Goal: Task Accomplishment & Management: Manage account settings

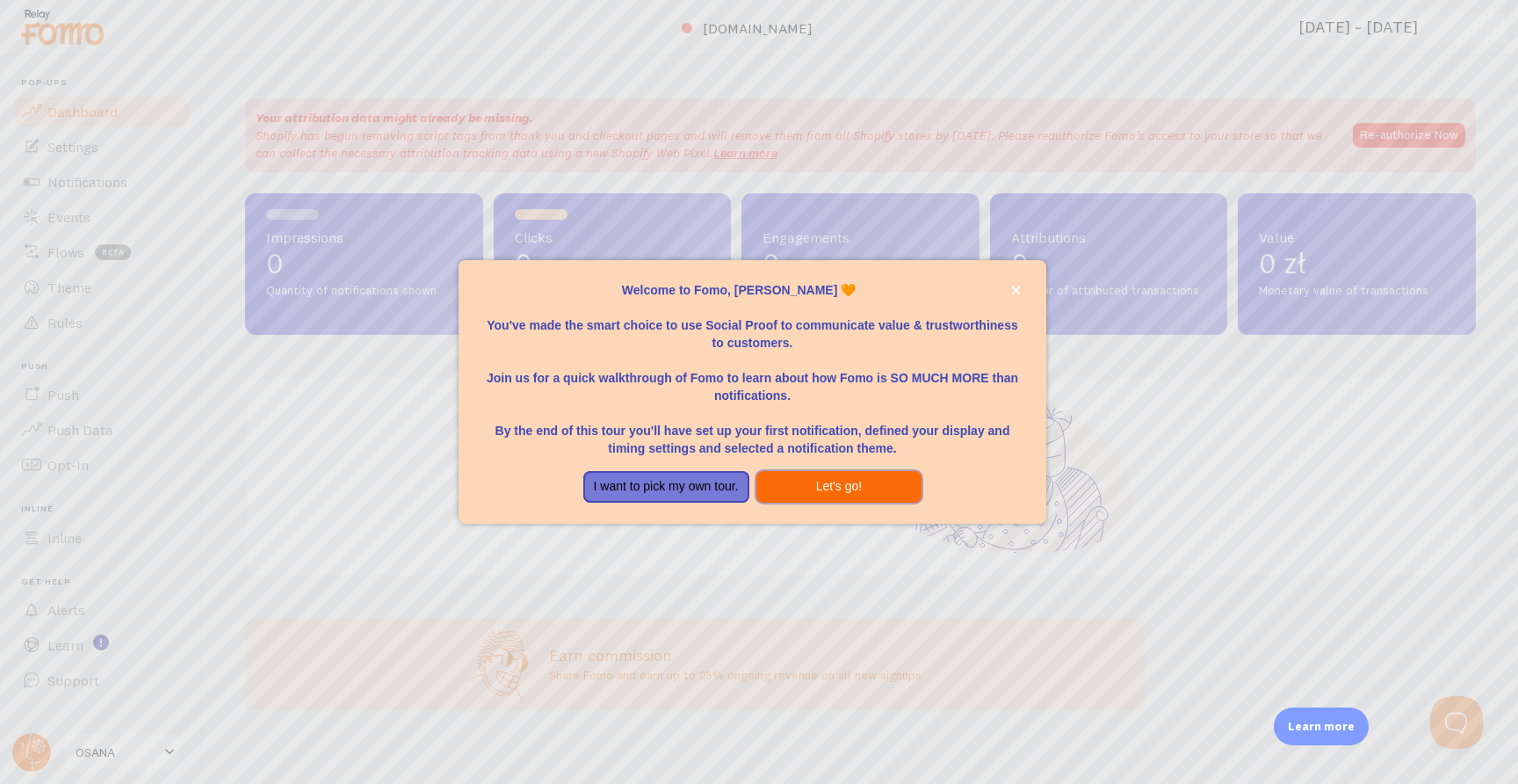
click at [860, 490] on button "Let's go!" at bounding box center [839, 487] width 166 height 31
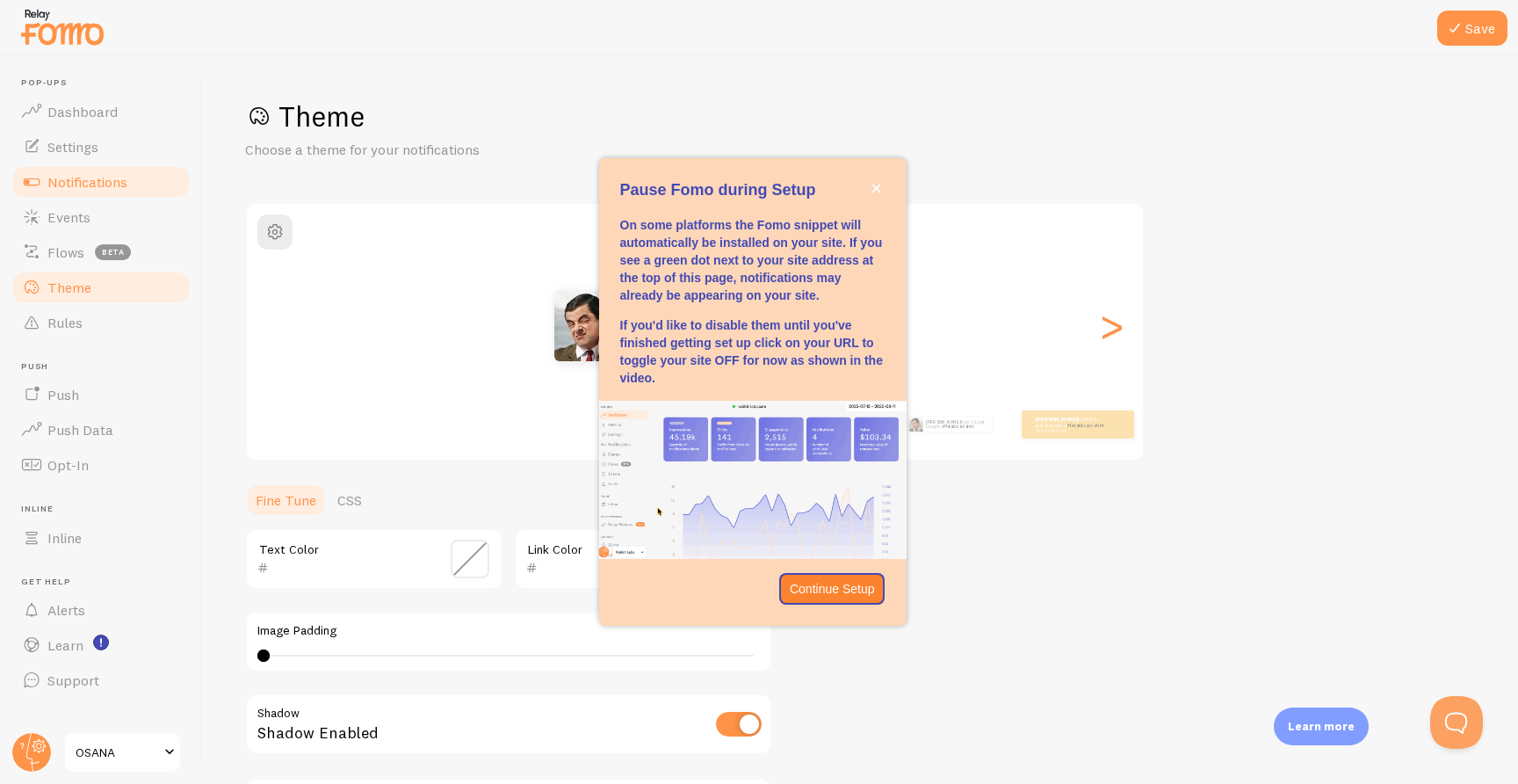
click at [102, 184] on span "Notifications" at bounding box center [86, 182] width 79 height 18
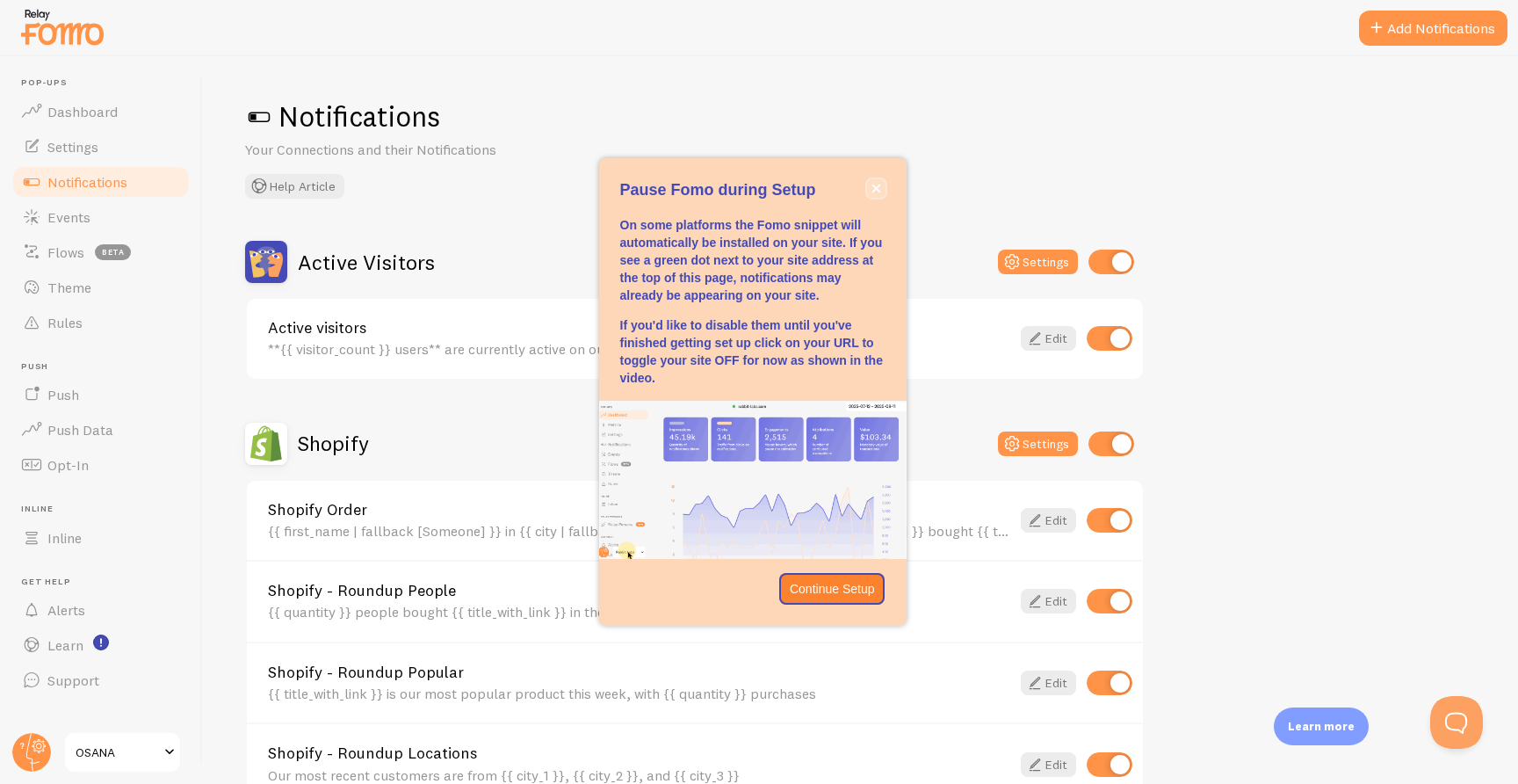
click at [879, 194] on button "close," at bounding box center [876, 188] width 19 height 19
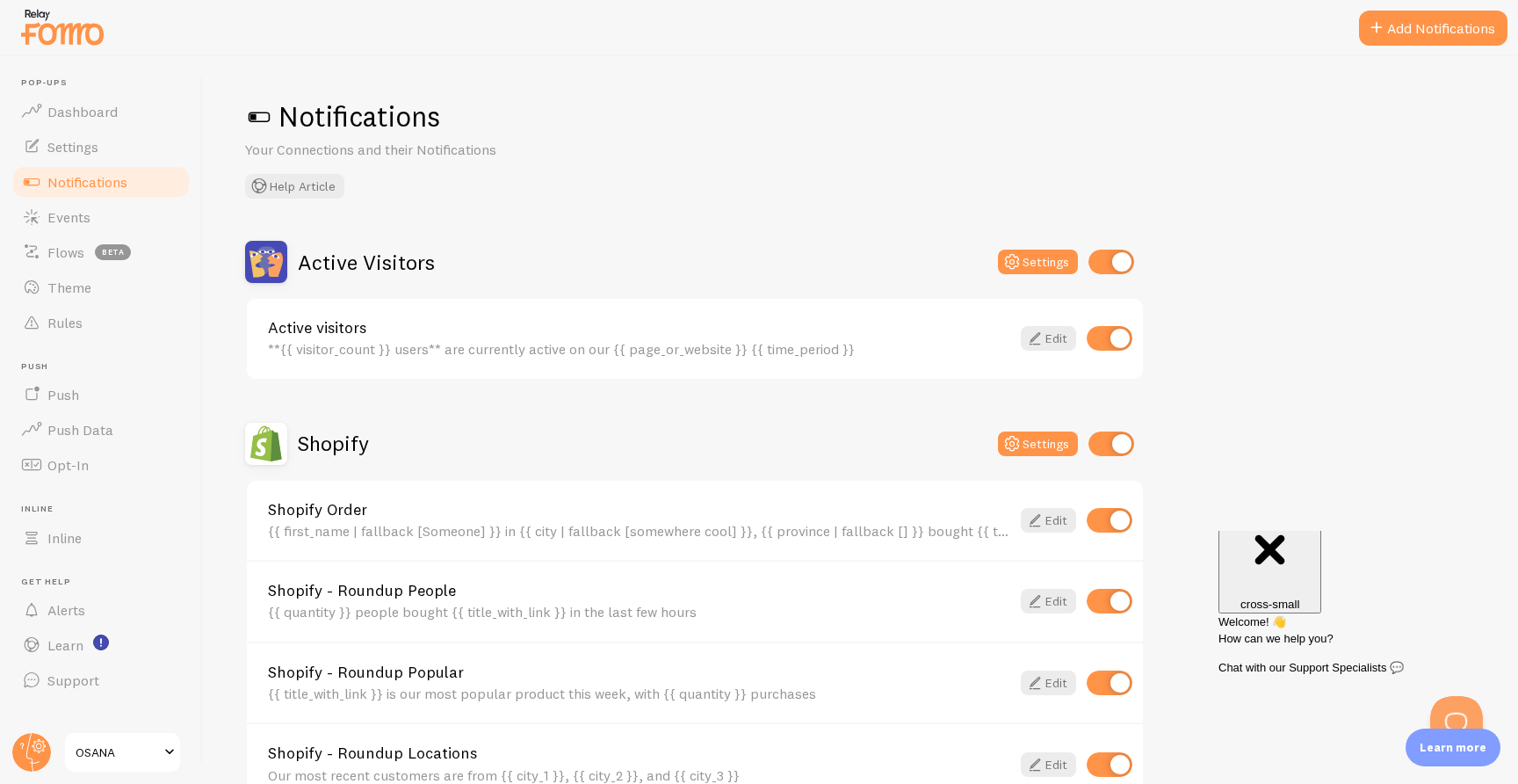
click at [1132, 257] on input "checkbox" at bounding box center [1111, 261] width 46 height 25
checkbox input "false"
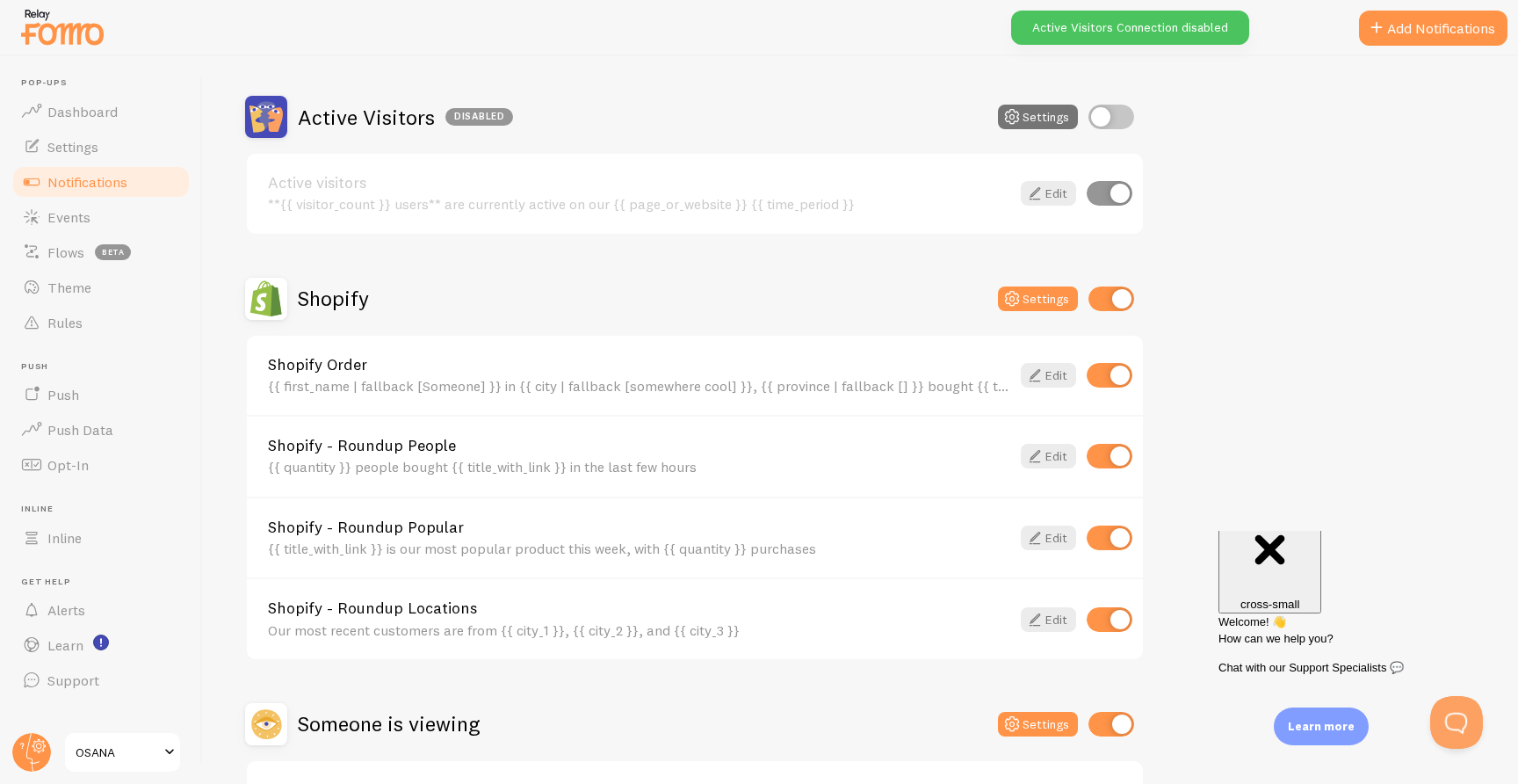
scroll to position [219, 0]
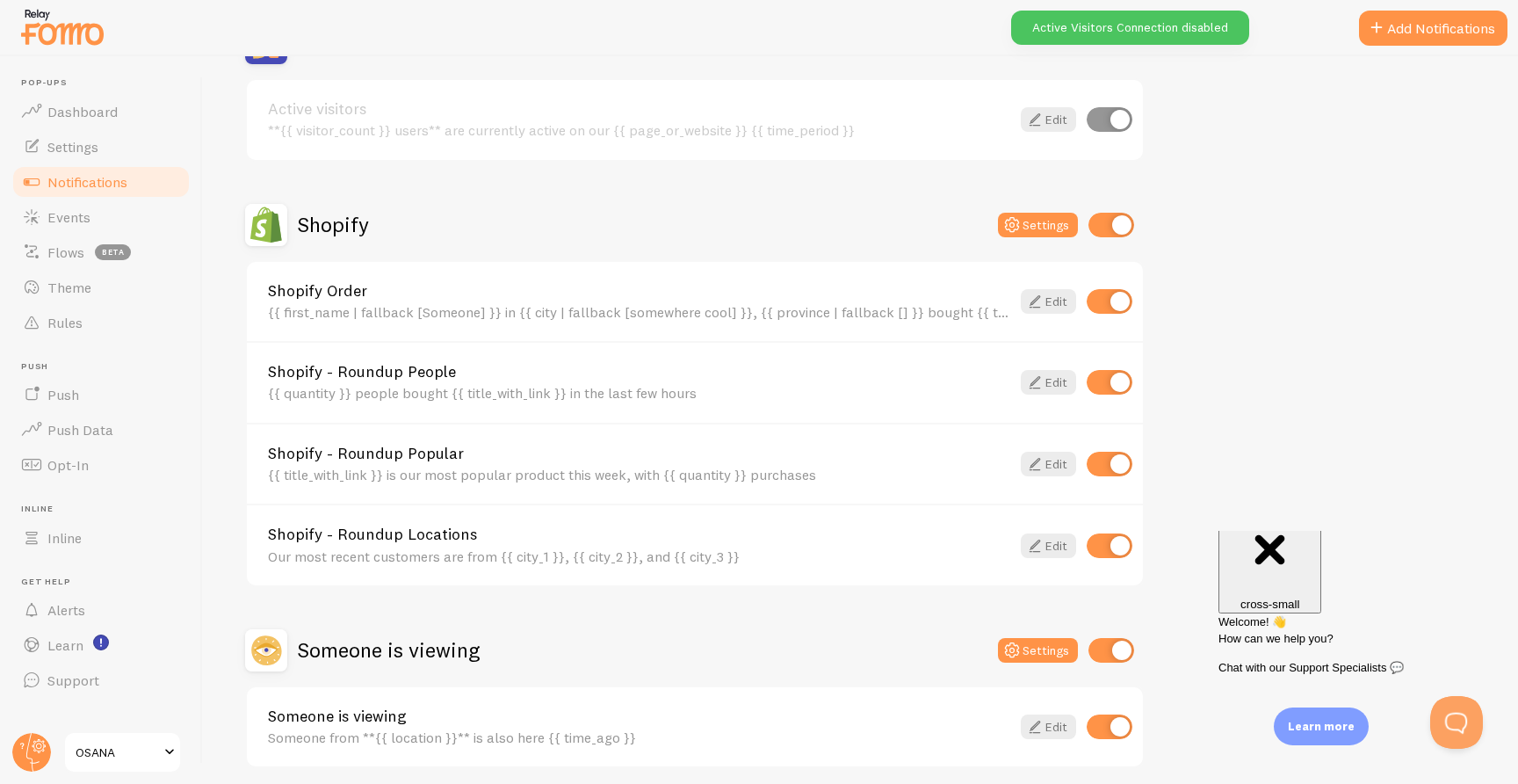
click at [1112, 229] on input "checkbox" at bounding box center [1111, 225] width 46 height 25
checkbox input "false"
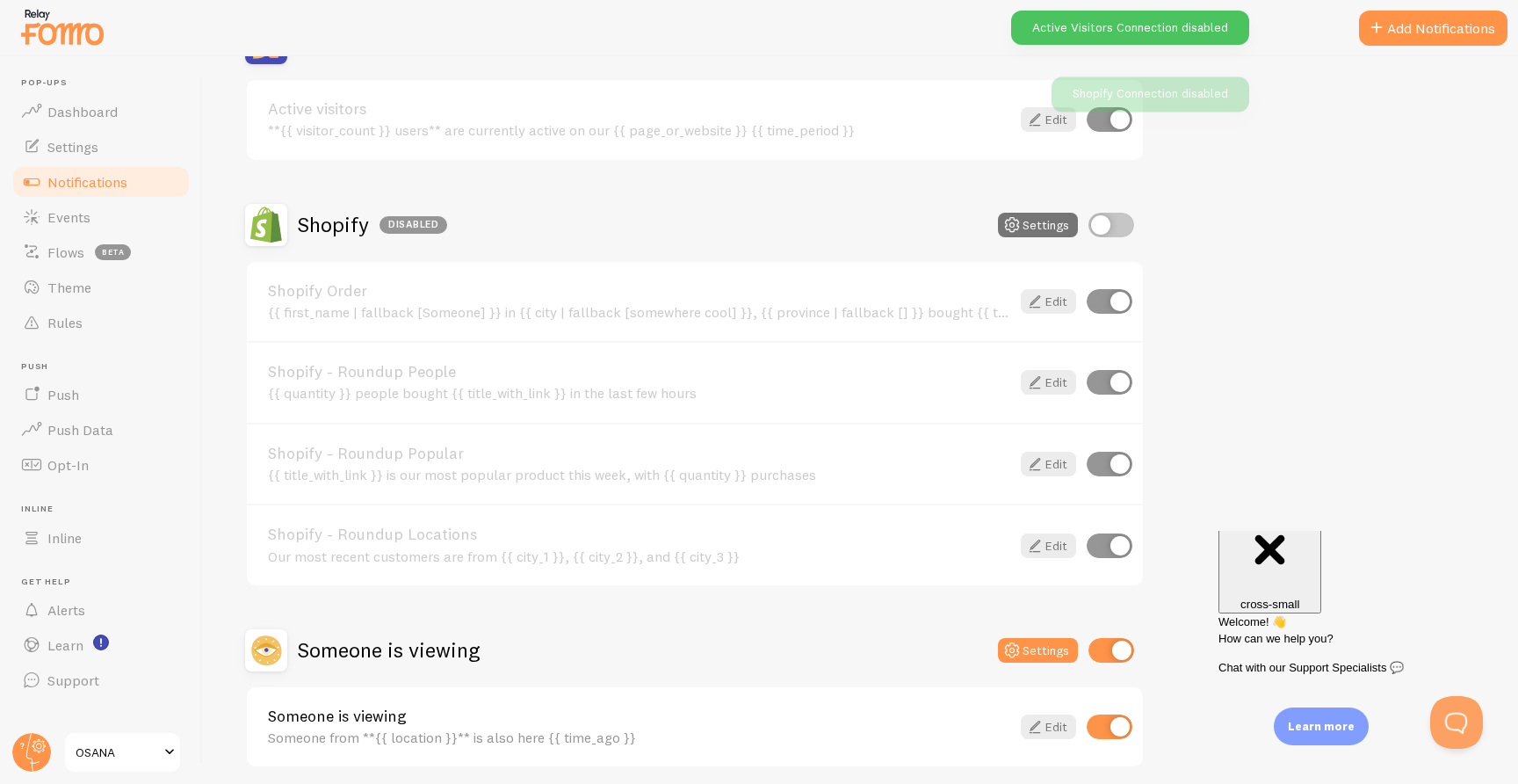
scroll to position [287, 0]
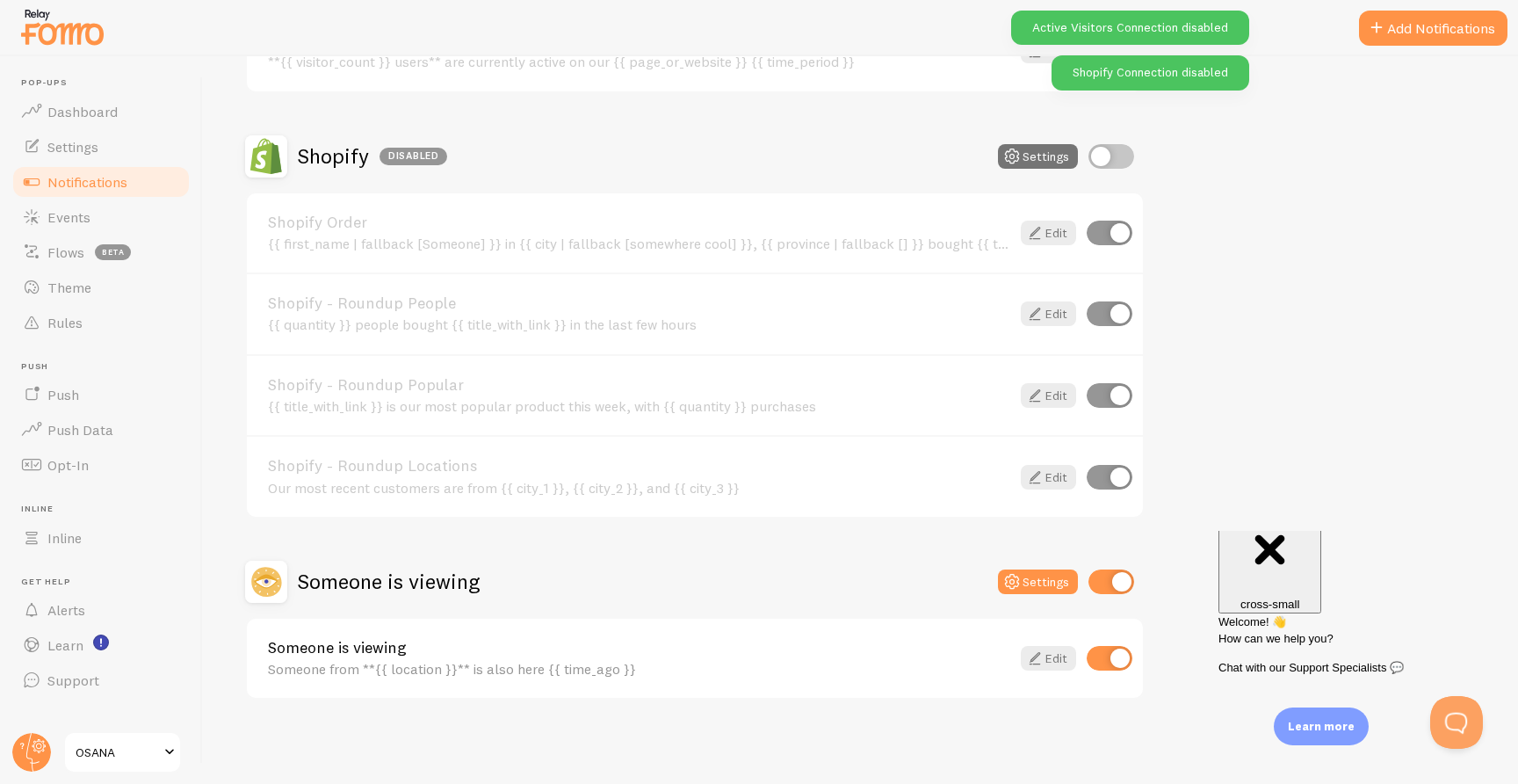
click at [1108, 581] on input "checkbox" at bounding box center [1111, 581] width 46 height 25
checkbox input "false"
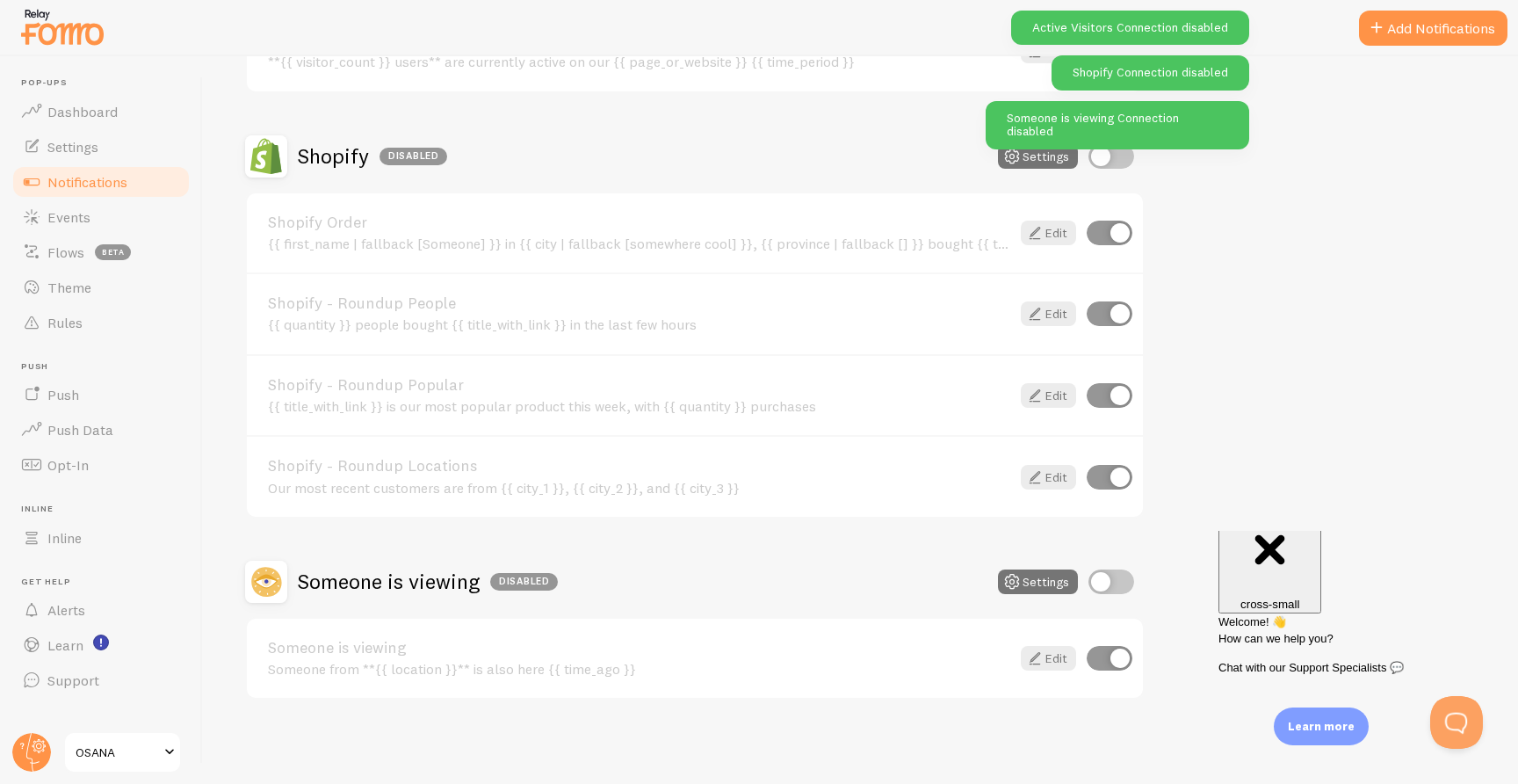
click at [1121, 498] on div "Shopify - Roundup Locations Our most recent customers are from {{ city_1 }}, {{…" at bounding box center [695, 475] width 896 height 81
click at [1120, 476] on input "checkbox" at bounding box center [1109, 477] width 46 height 25
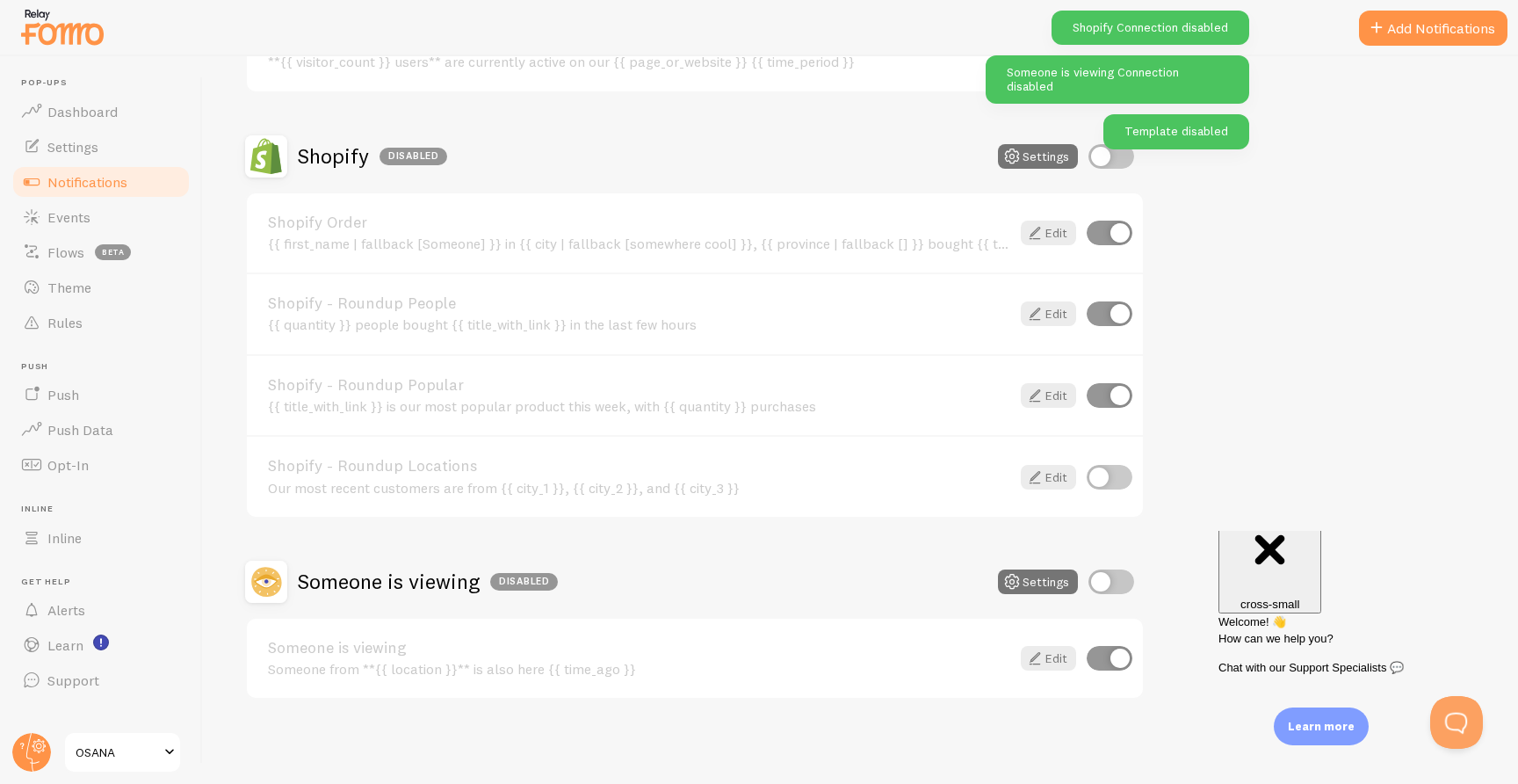
click at [1097, 483] on input "checkbox" at bounding box center [1109, 477] width 46 height 25
checkbox input "true"
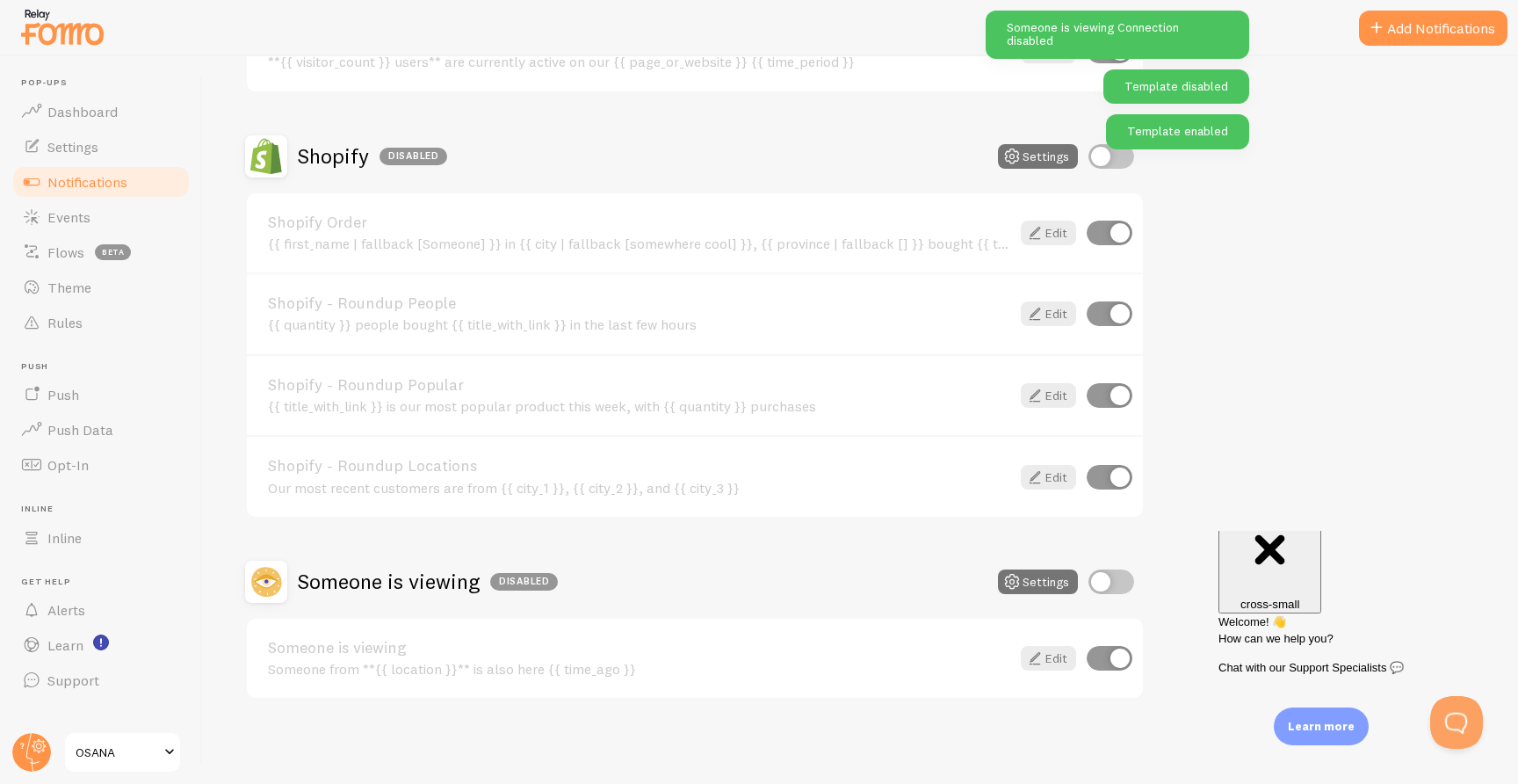
click at [1094, 161] on input "checkbox" at bounding box center [1111, 156] width 46 height 25
checkbox input "true"
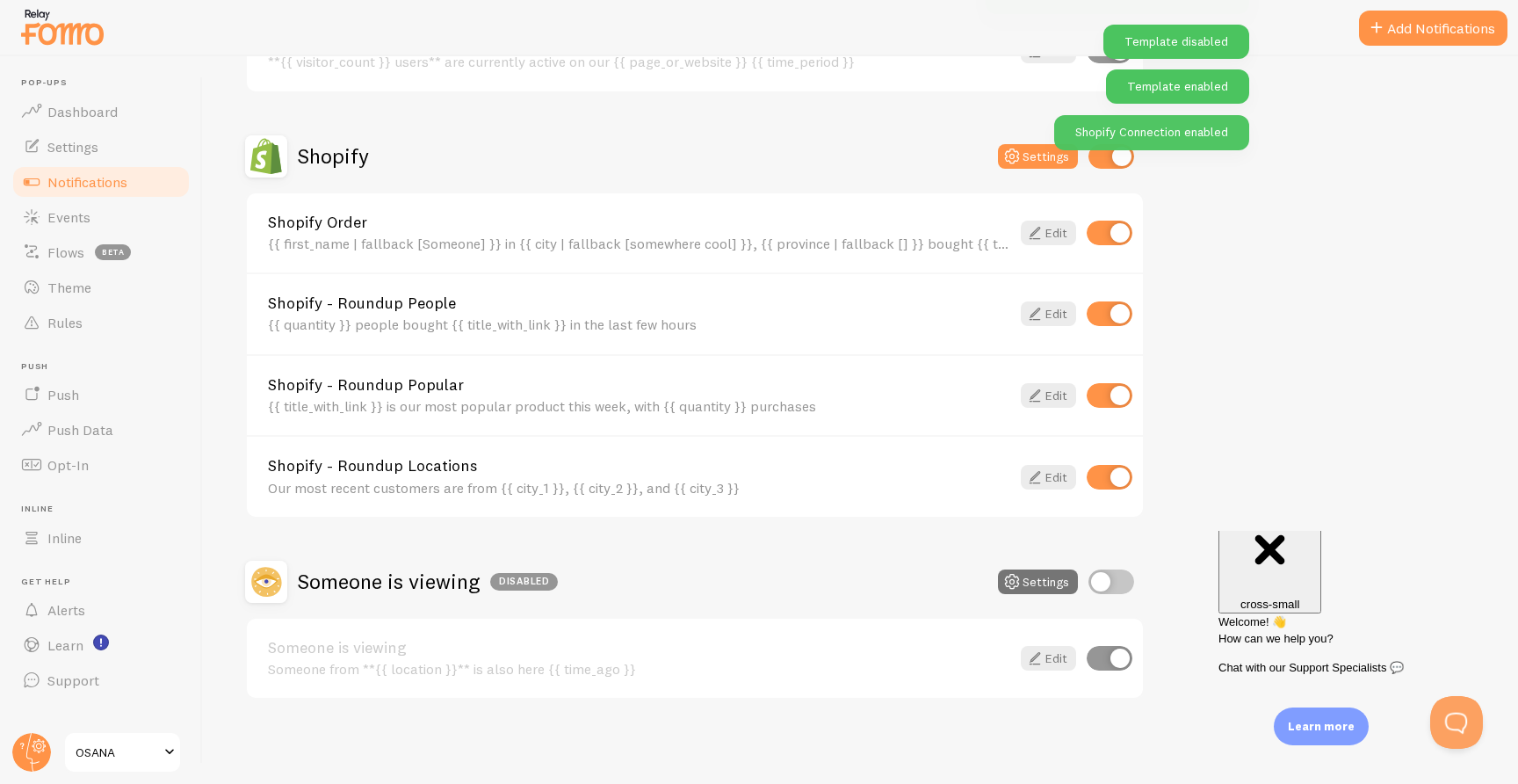
click at [1117, 234] on input "checkbox" at bounding box center [1109, 233] width 46 height 25
checkbox input "false"
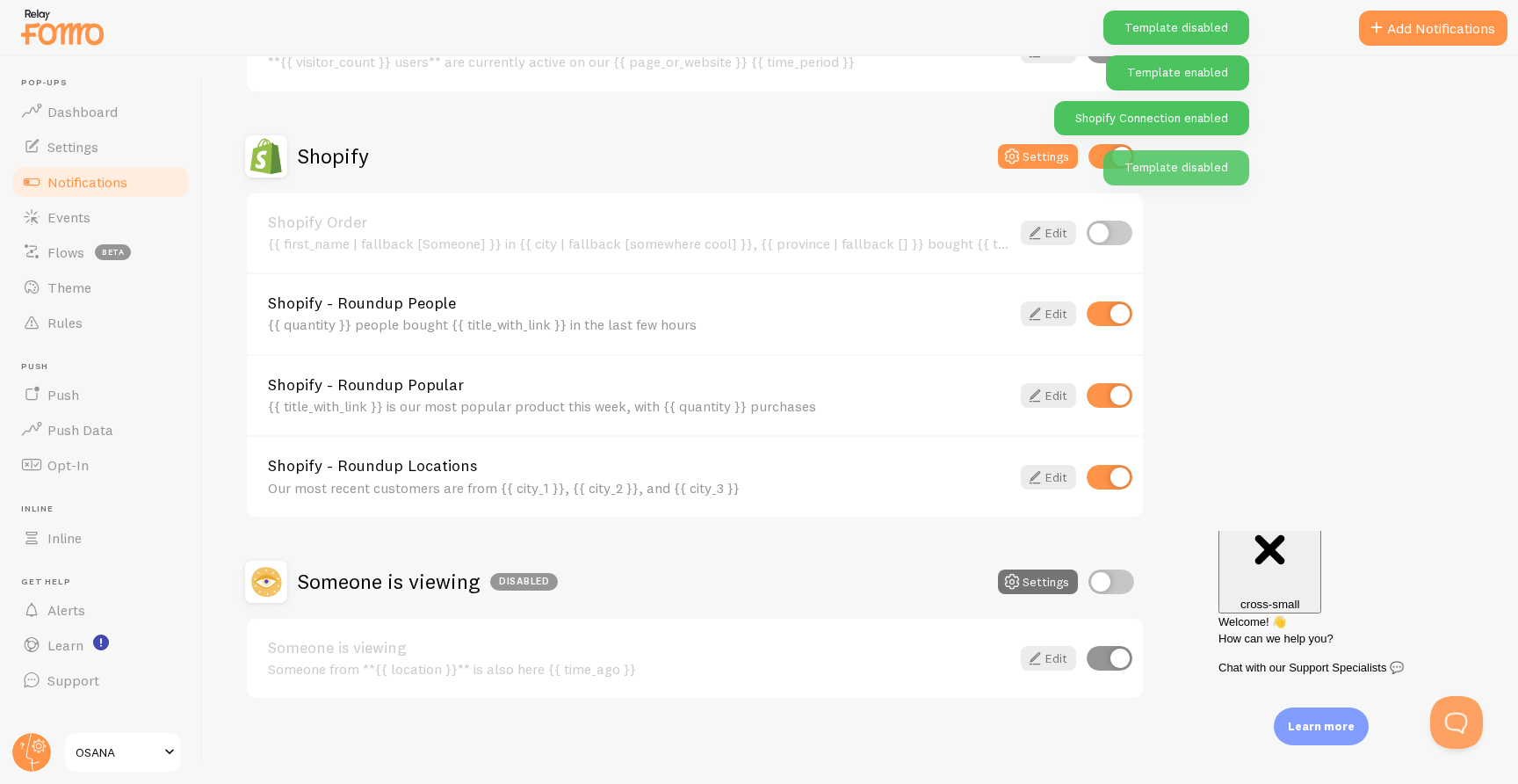
click at [1121, 321] on input "checkbox" at bounding box center [1109, 313] width 46 height 25
checkbox input "false"
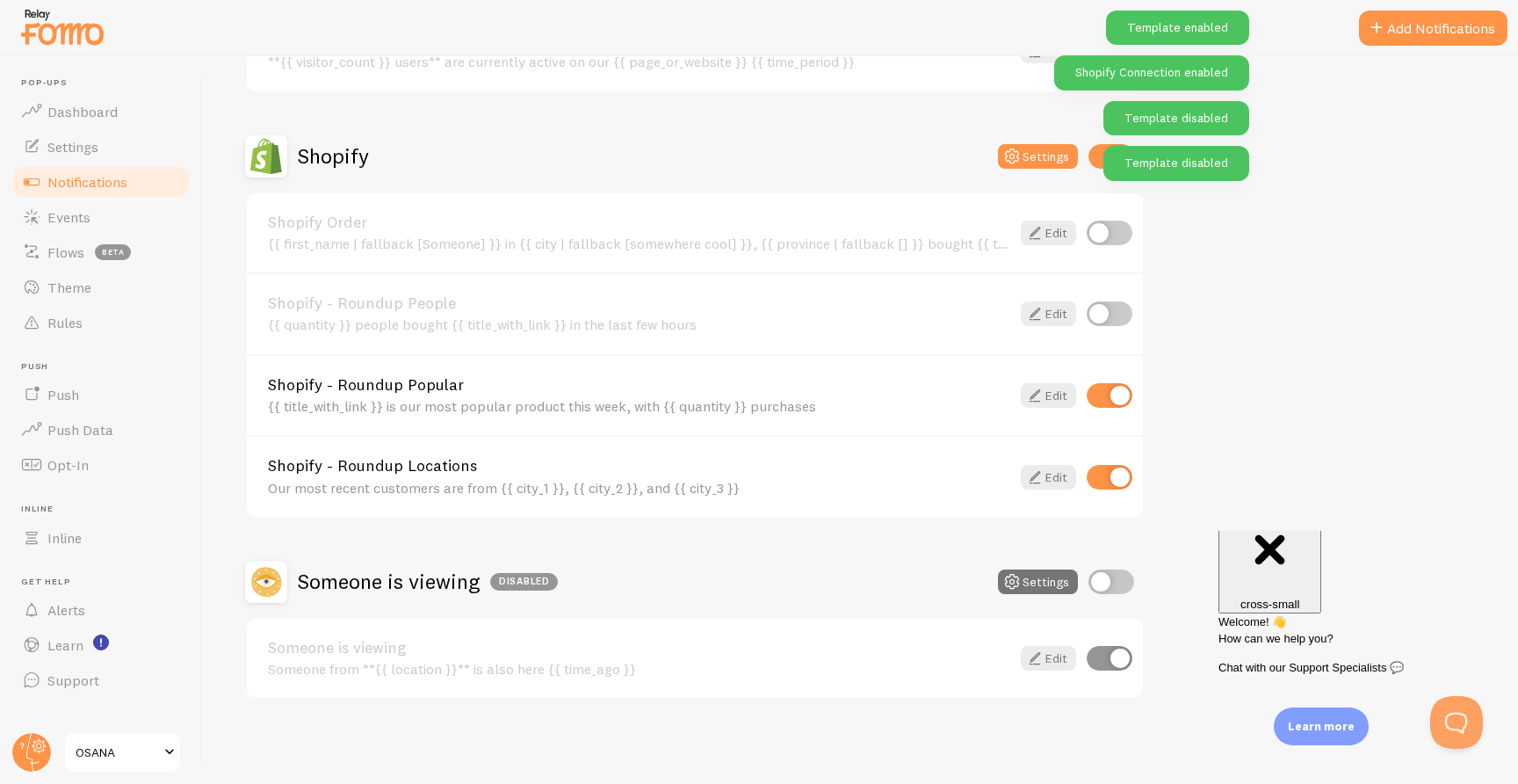
click at [1135, 388] on div "Shopify - Roundup Popular {{ title_with_link }} is our most popular product thi…" at bounding box center [695, 394] width 896 height 81
click at [1127, 401] on input "checkbox" at bounding box center [1109, 394] width 46 height 25
checkbox input "false"
click at [1134, 483] on div "Shopify - Roundup Locations Our most recent customers are from {{ city_1 }}, {{…" at bounding box center [695, 475] width 896 height 81
click at [1118, 477] on input "checkbox" at bounding box center [1109, 477] width 46 height 25
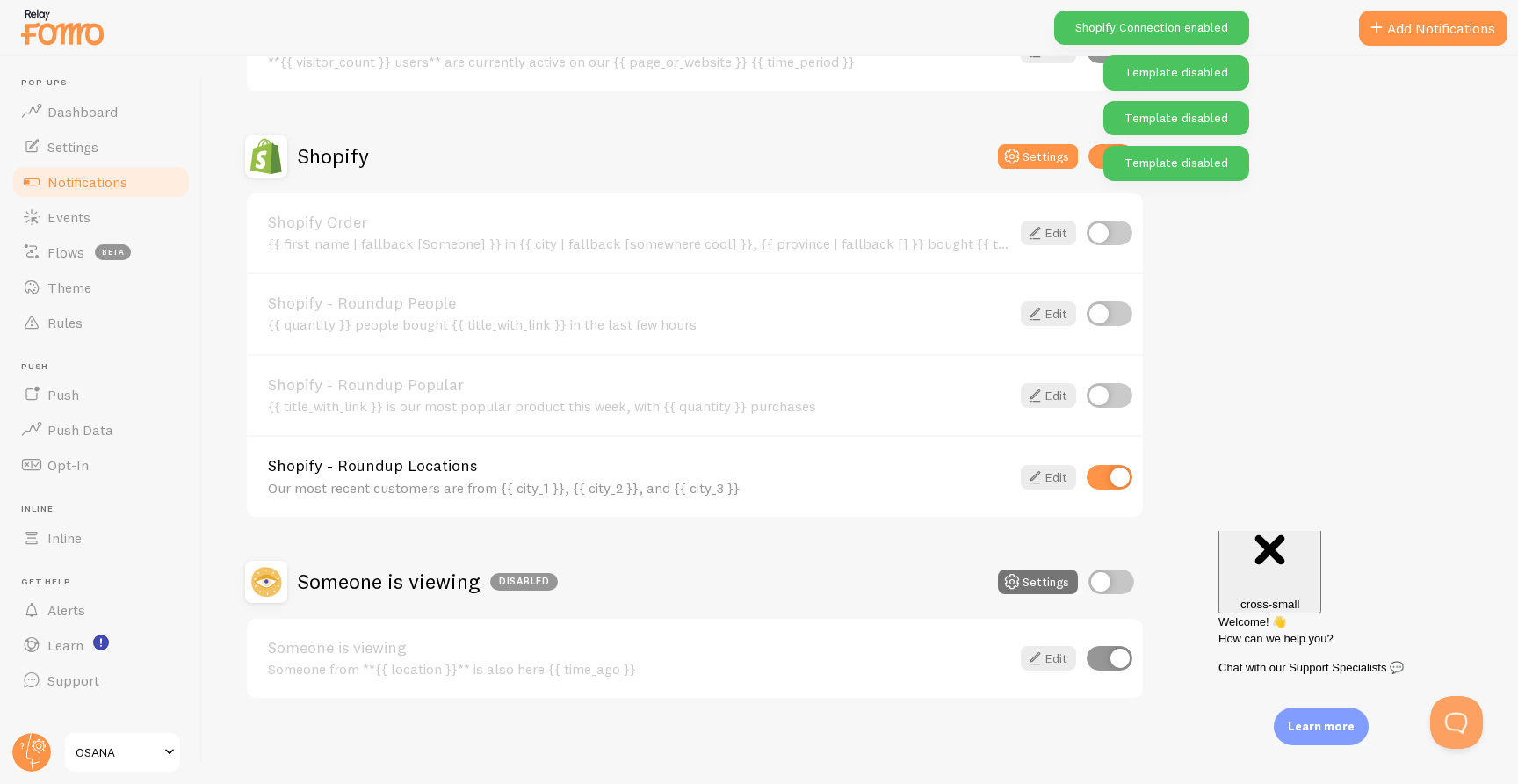
checkbox input "false"
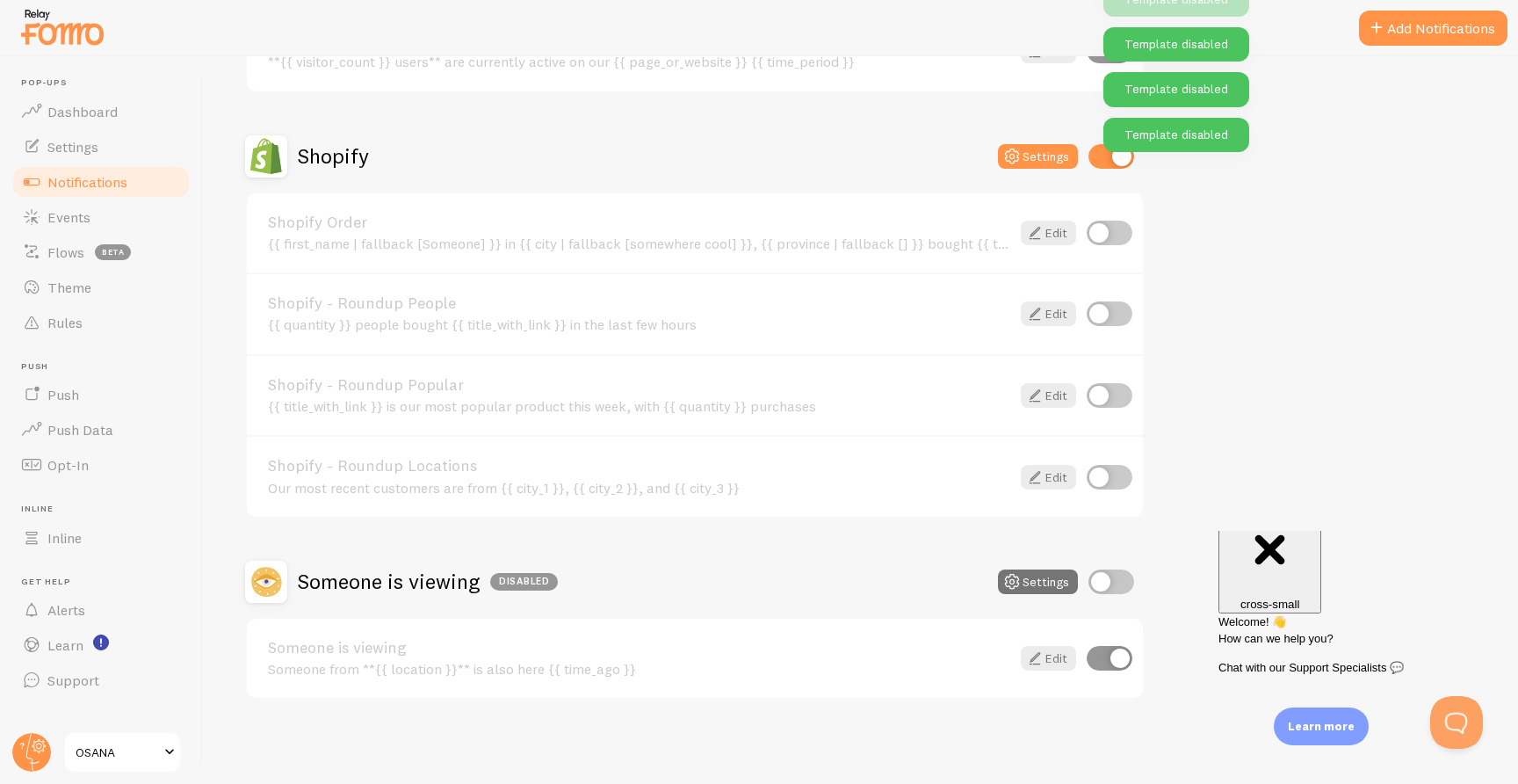
click at [1122, 225] on input "checkbox" at bounding box center [1109, 233] width 46 height 25
checkbox input "true"
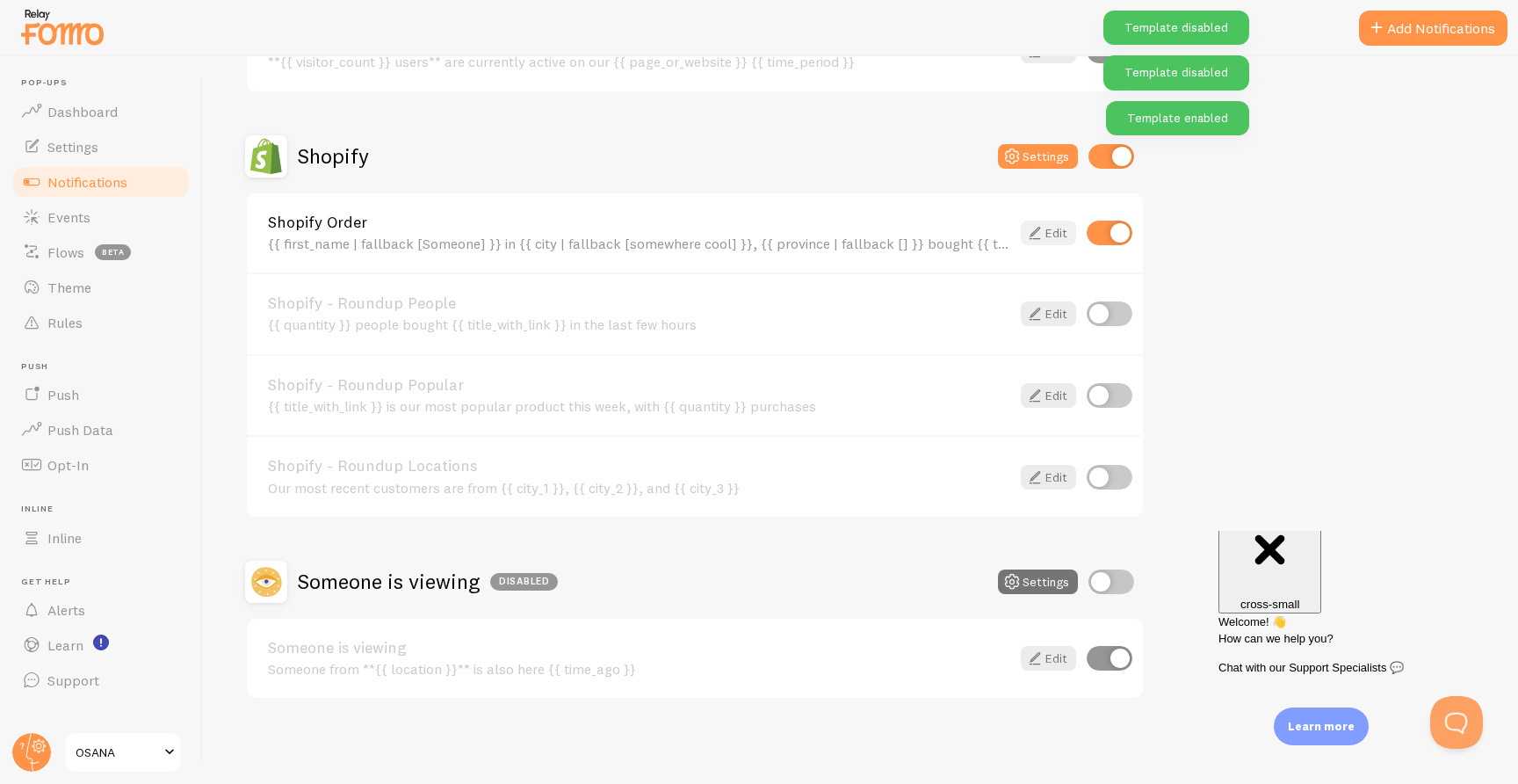
click at [1052, 230] on link "Edit" at bounding box center [1048, 233] width 55 height 25
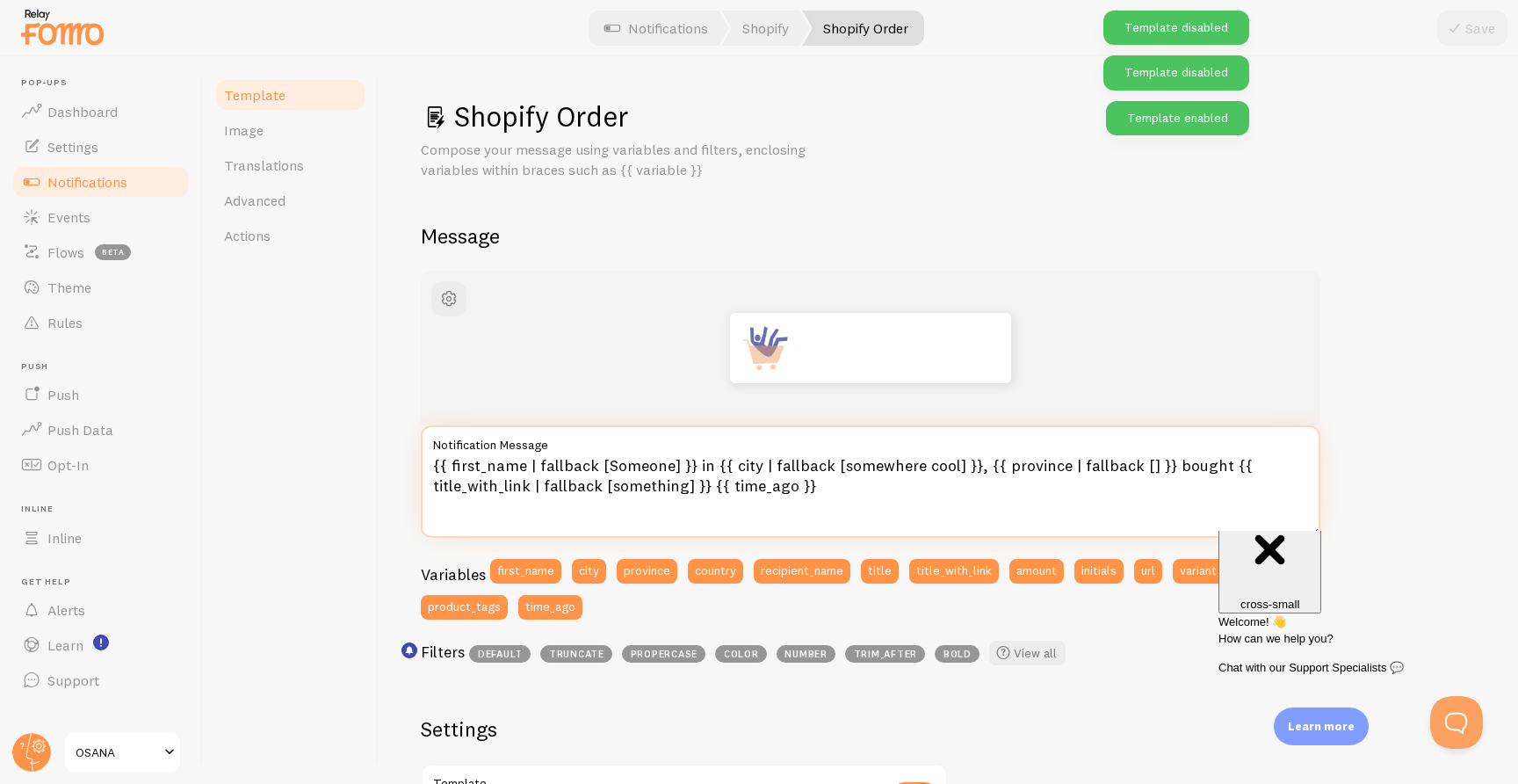
click at [685, 466] on textarea "{{ first_name | fallback [Someone] }} in {{ city | fallback [somewhere cool] }}…" at bounding box center [870, 481] width 900 height 113
paste textarea "z {{ city | fallback [somewhere cool] }}, {{ province | fallback [] }} kupił/a …"
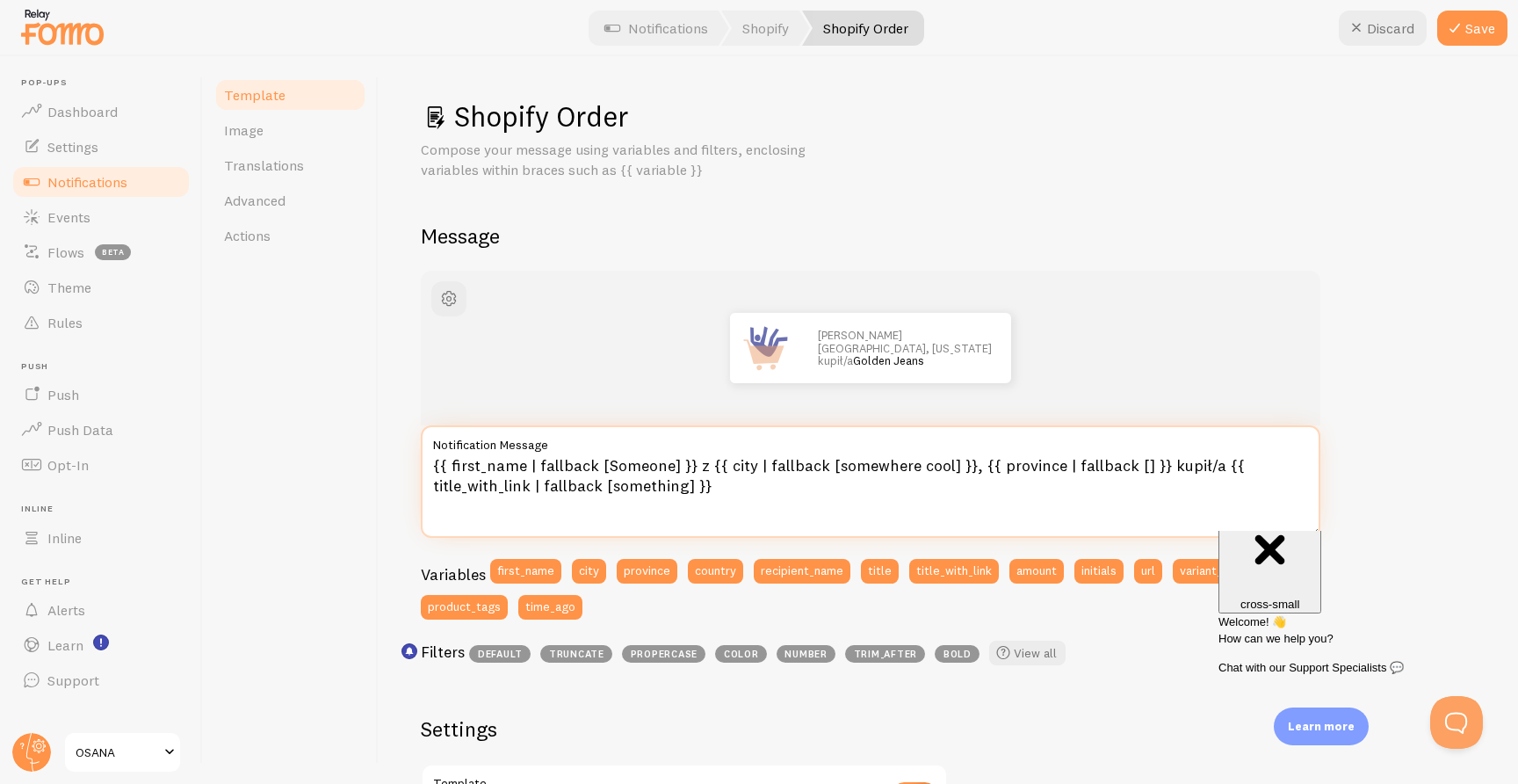
type textarea "{{ first_name | fallback [Someone] }} z {{ city | fallback [somewhere cool] }},…"
click at [265, 93] on span "Template" at bounding box center [254, 95] width 62 height 18
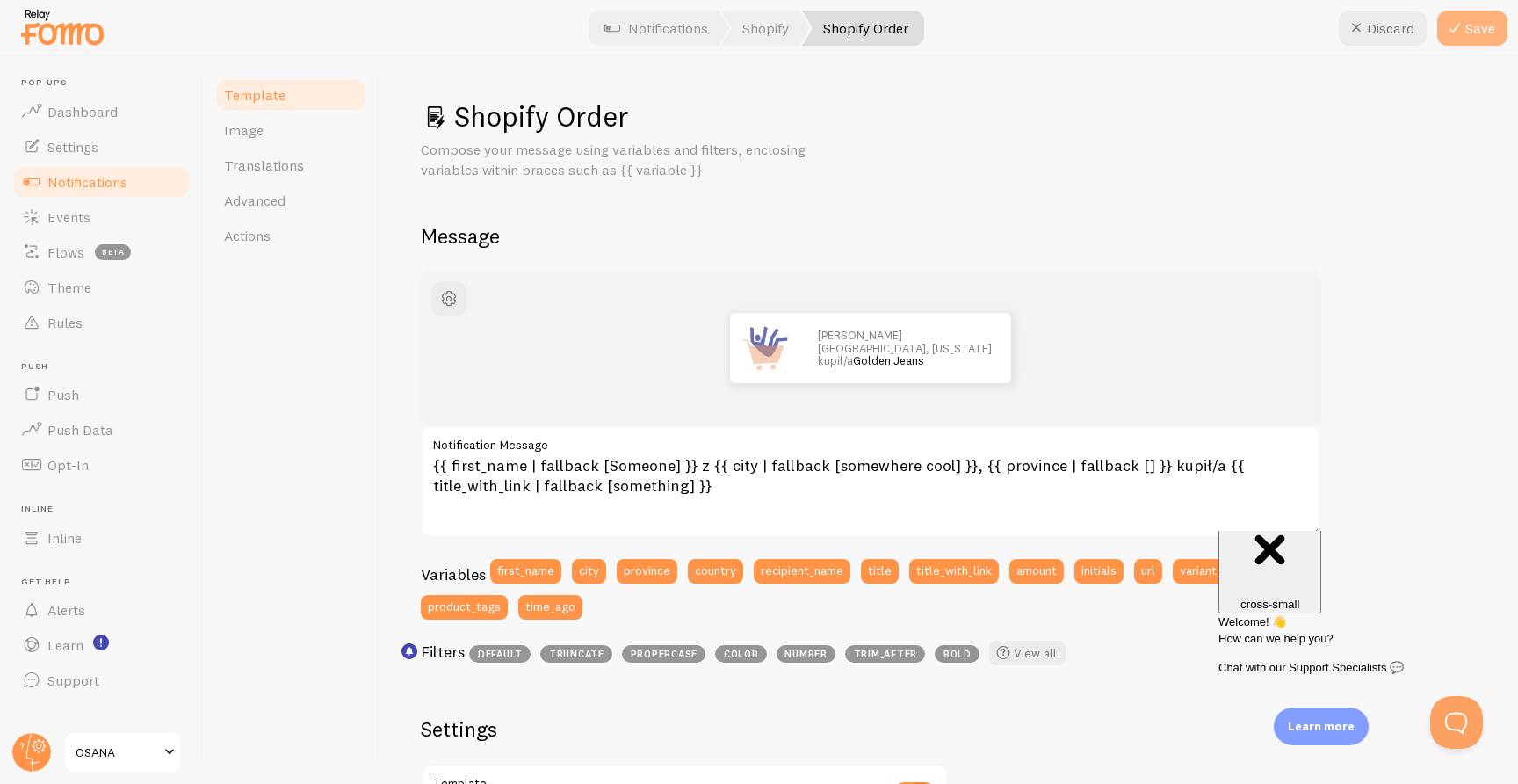
click at [1469, 37] on button "Save" at bounding box center [1473, 28] width 71 height 35
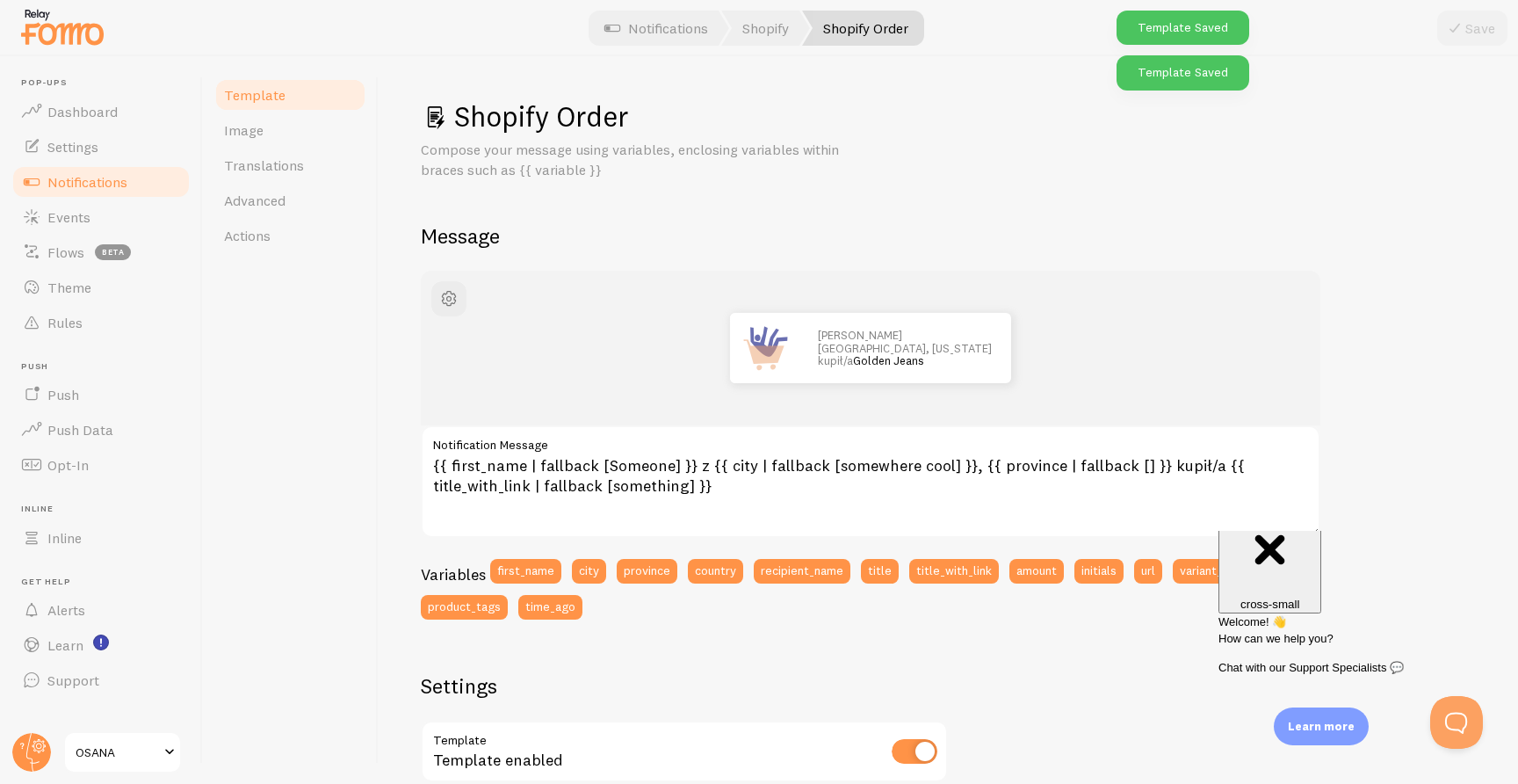
click at [320, 79] on link "Template" at bounding box center [290, 95] width 154 height 35
click at [75, 178] on span "Notifications" at bounding box center [86, 182] width 79 height 18
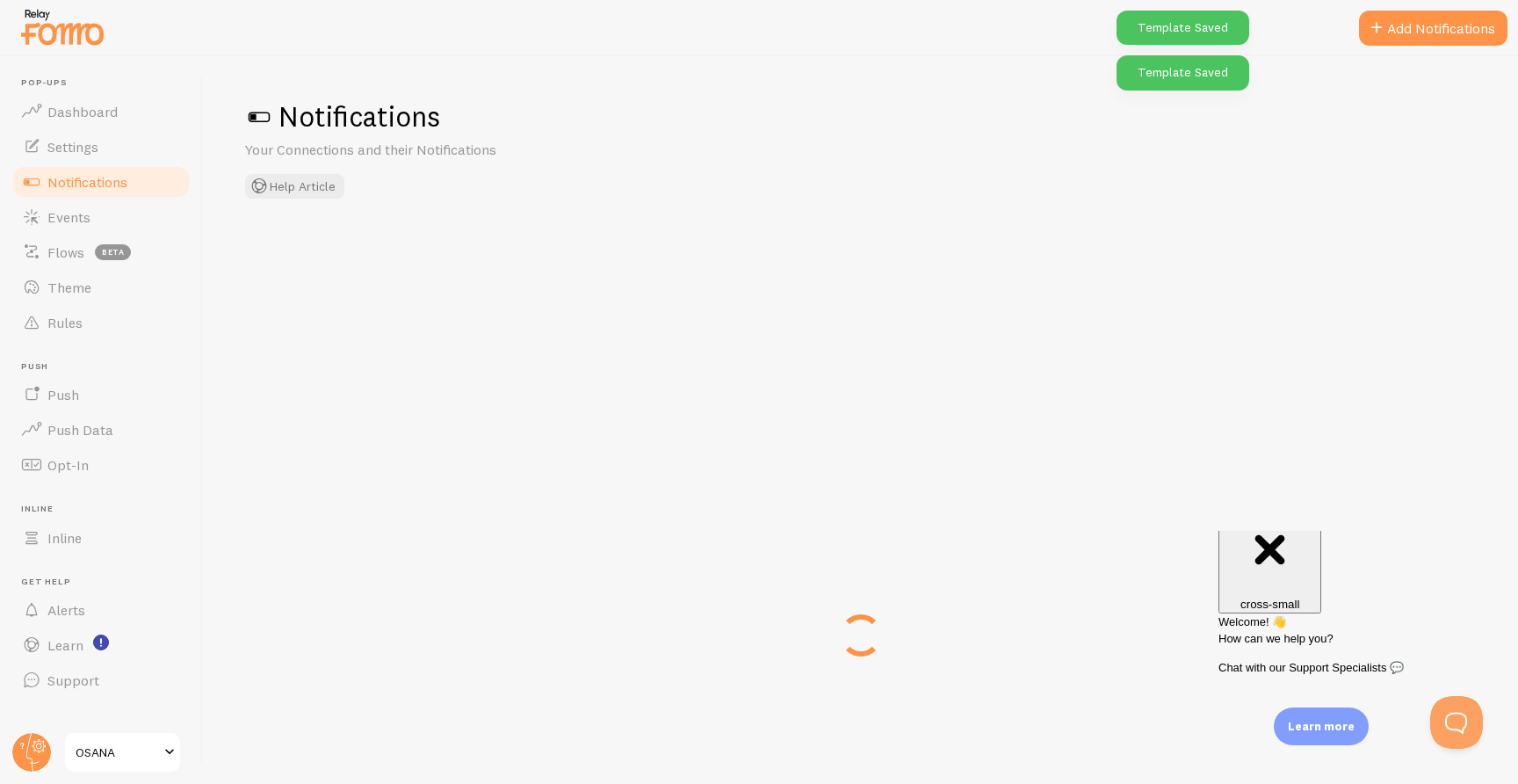
checkbox input "true"
checkbox input "false"
checkbox input "true"
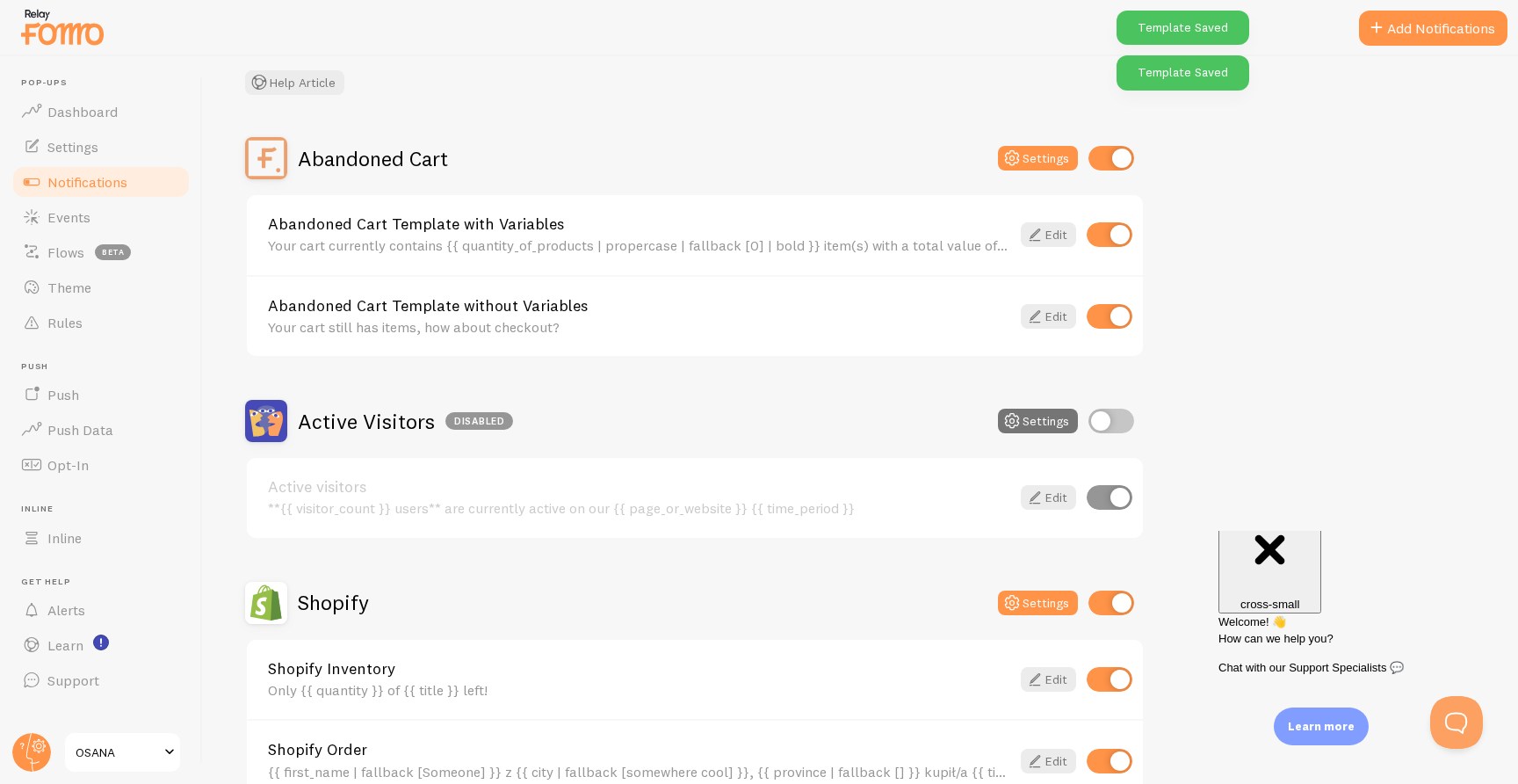
scroll to position [99, 0]
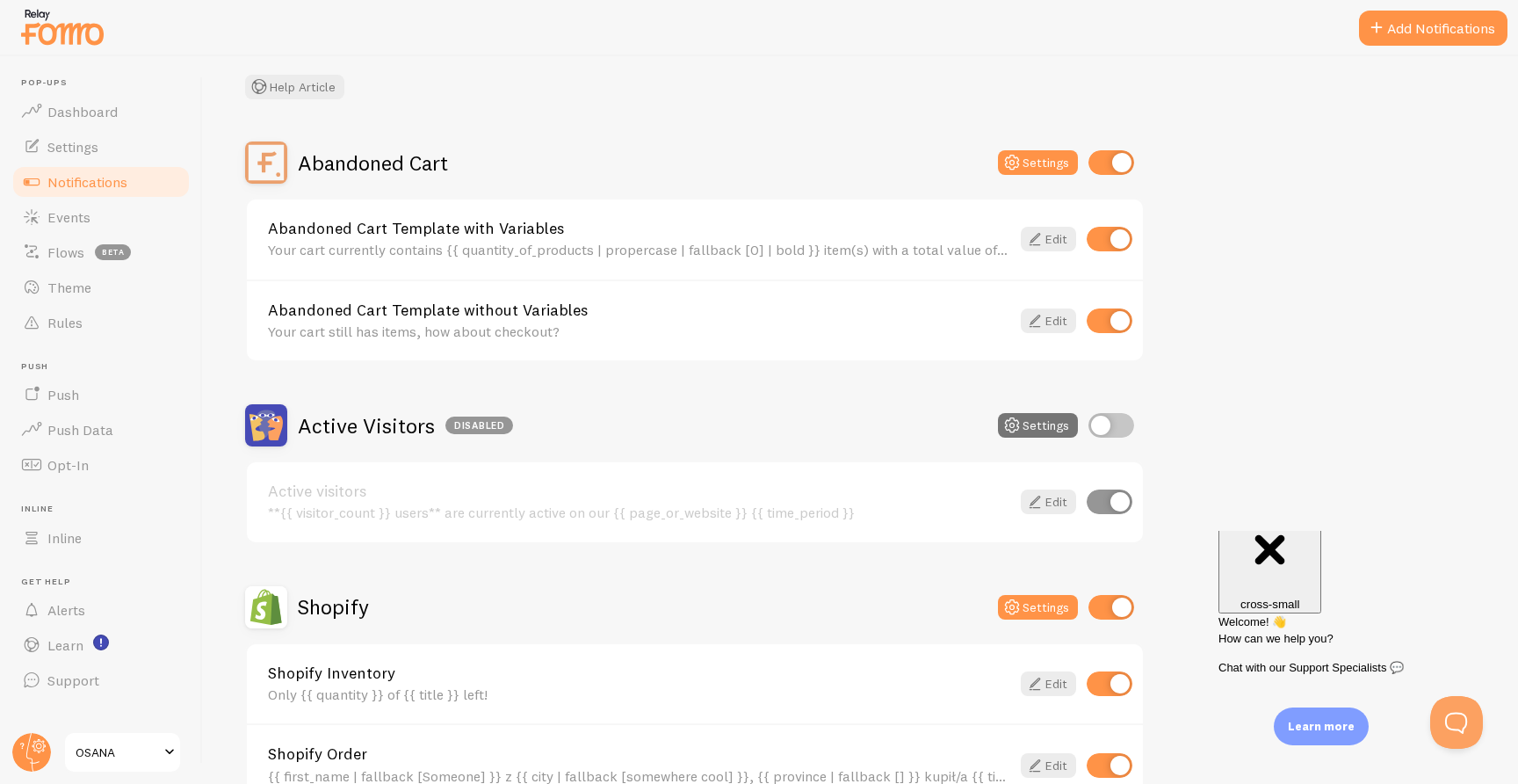
click at [1102, 150] on input "checkbox" at bounding box center [1111, 162] width 46 height 25
checkbox input "false"
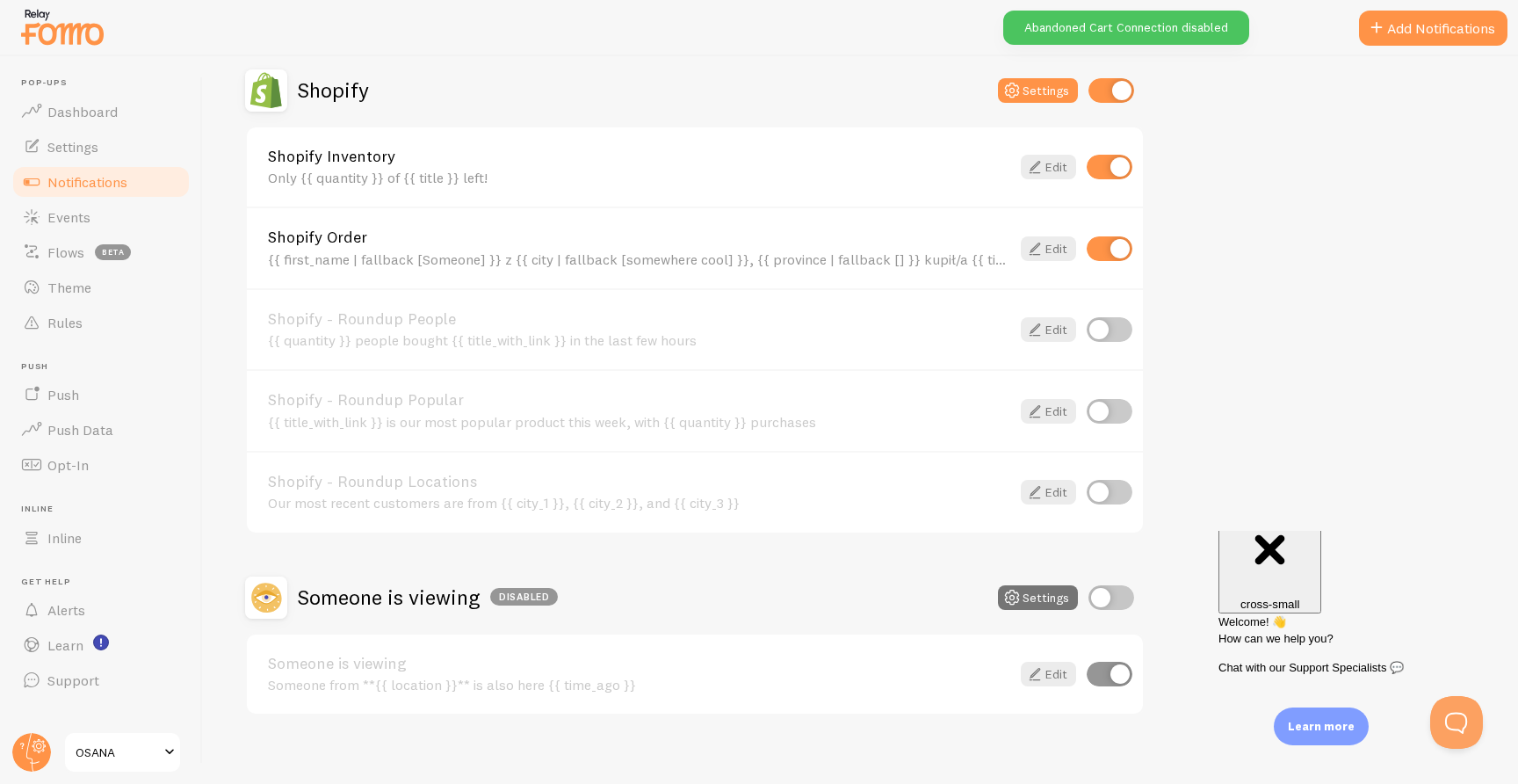
scroll to position [614, 0]
click at [1116, 159] on input "checkbox" at bounding box center [1109, 168] width 46 height 25
checkbox input "false"
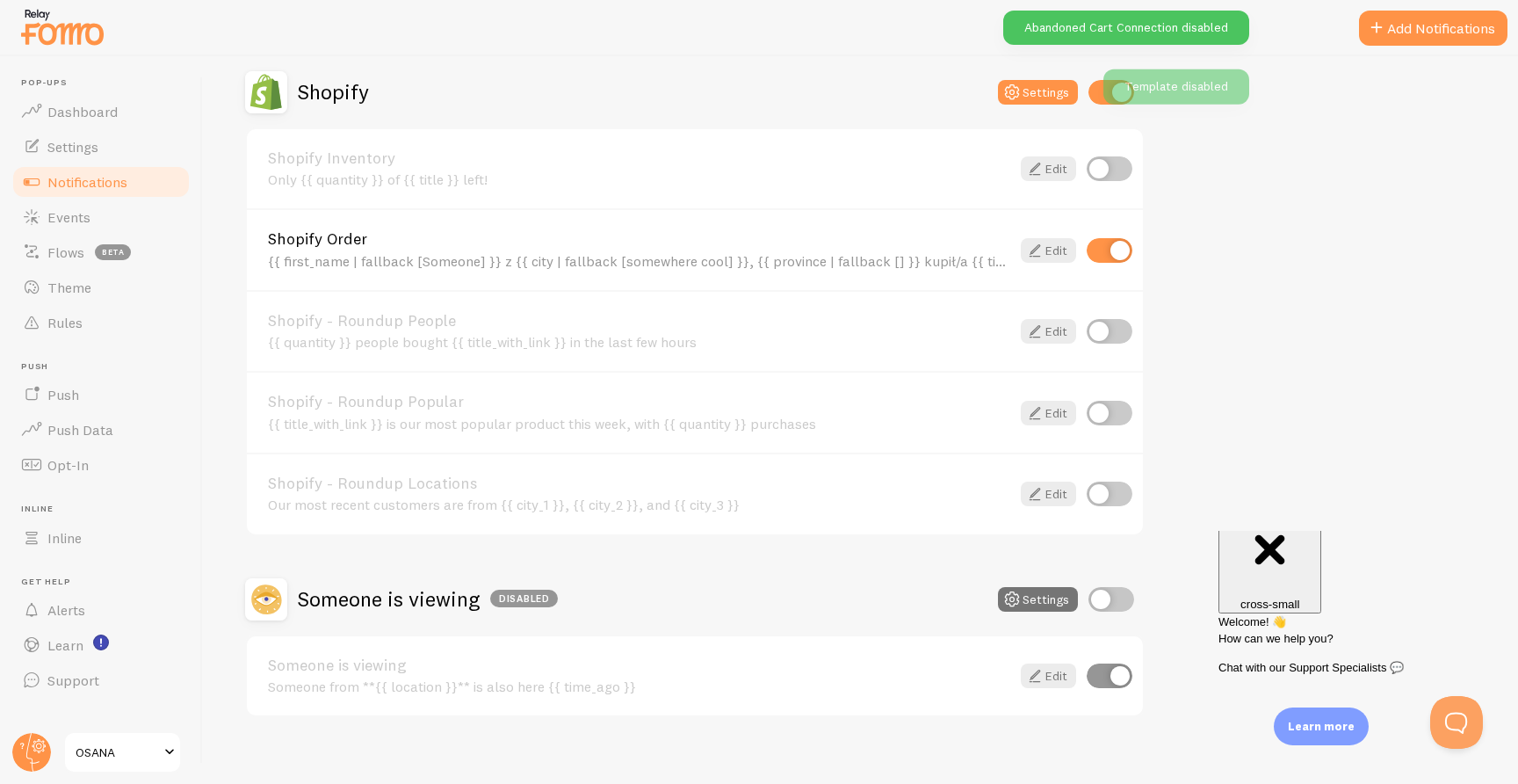
scroll to position [632, 0]
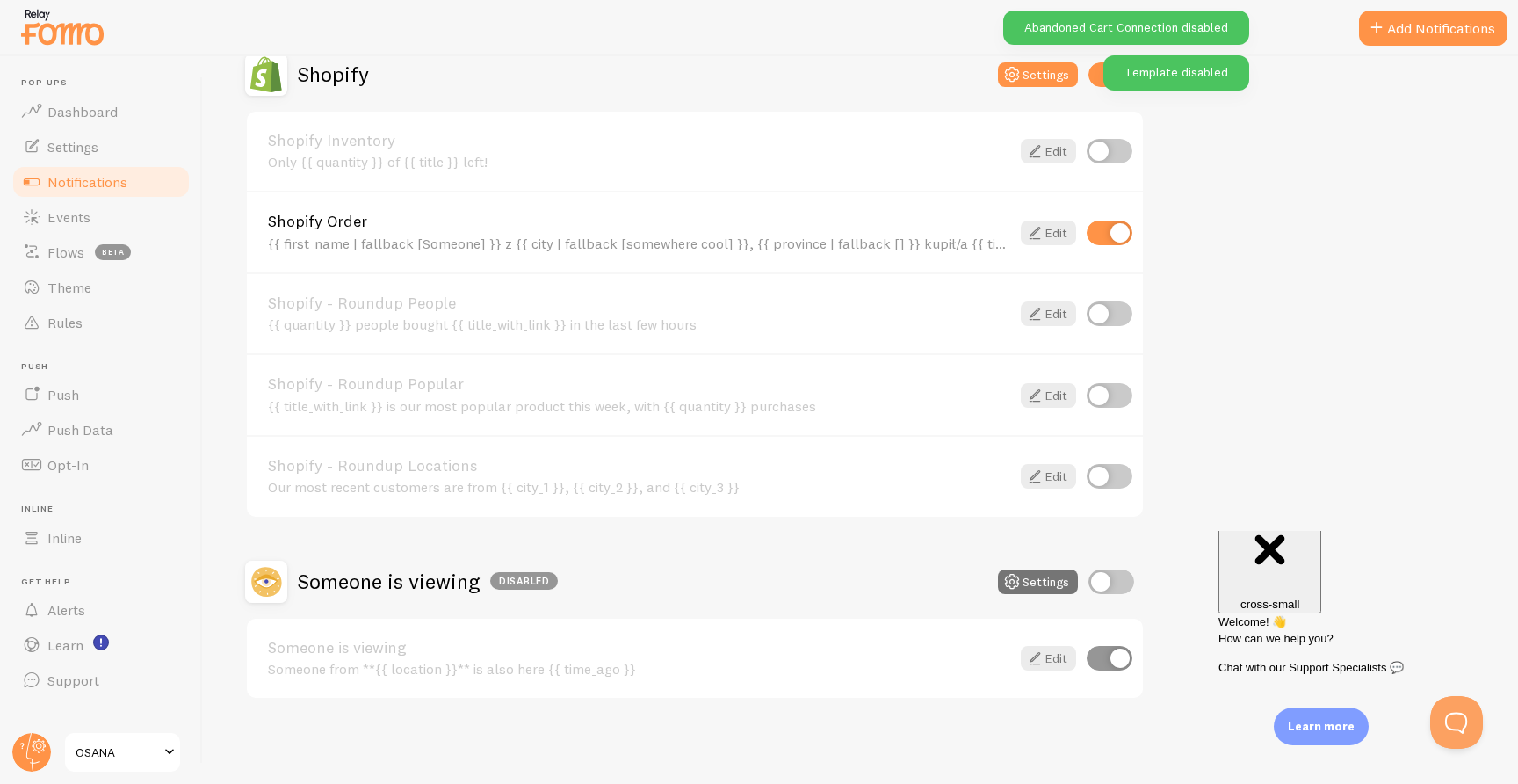
click at [1098, 575] on input "checkbox" at bounding box center [1111, 581] width 46 height 25
checkbox input "true"
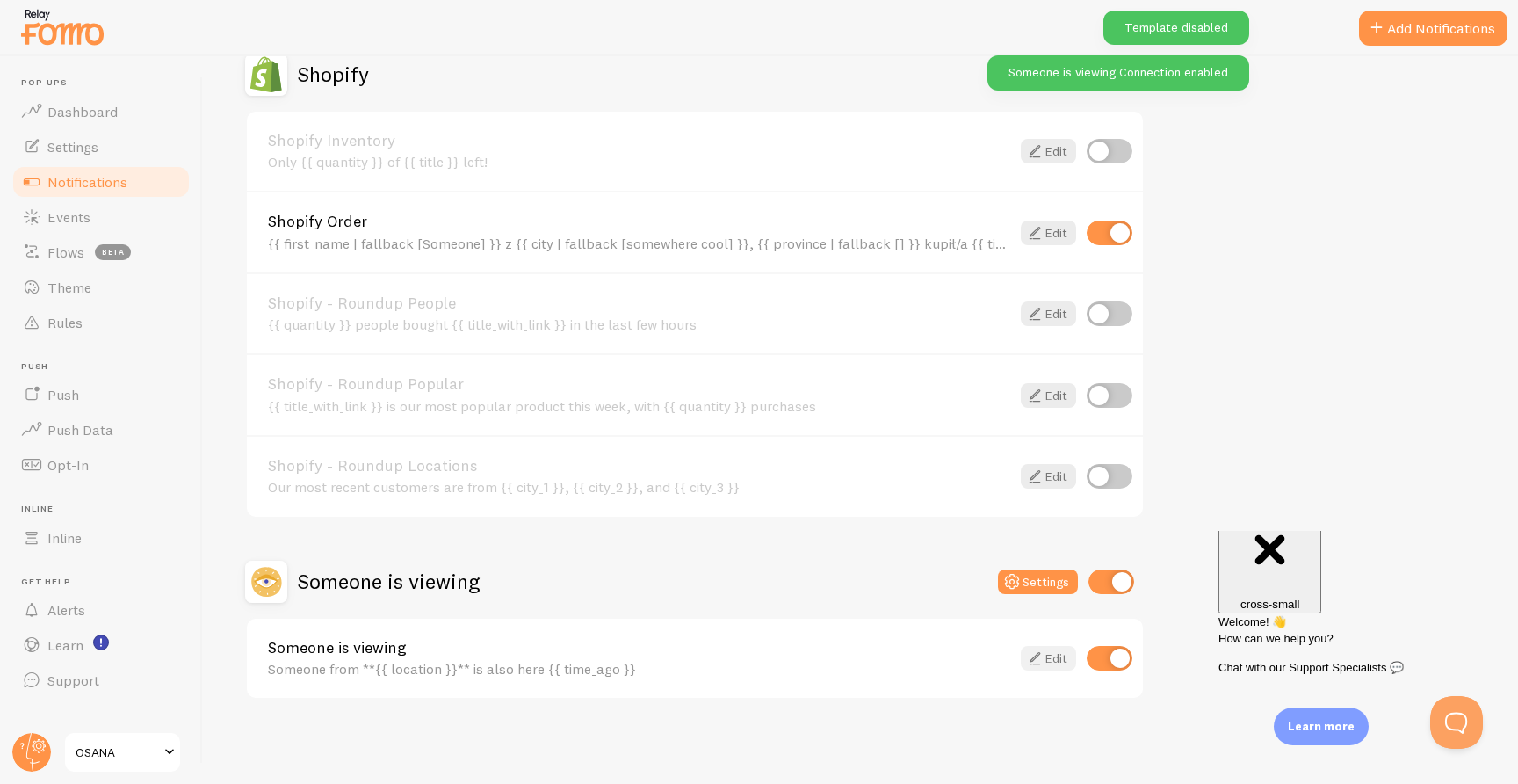
click at [1059, 661] on link "Edit" at bounding box center [1048, 657] width 55 height 25
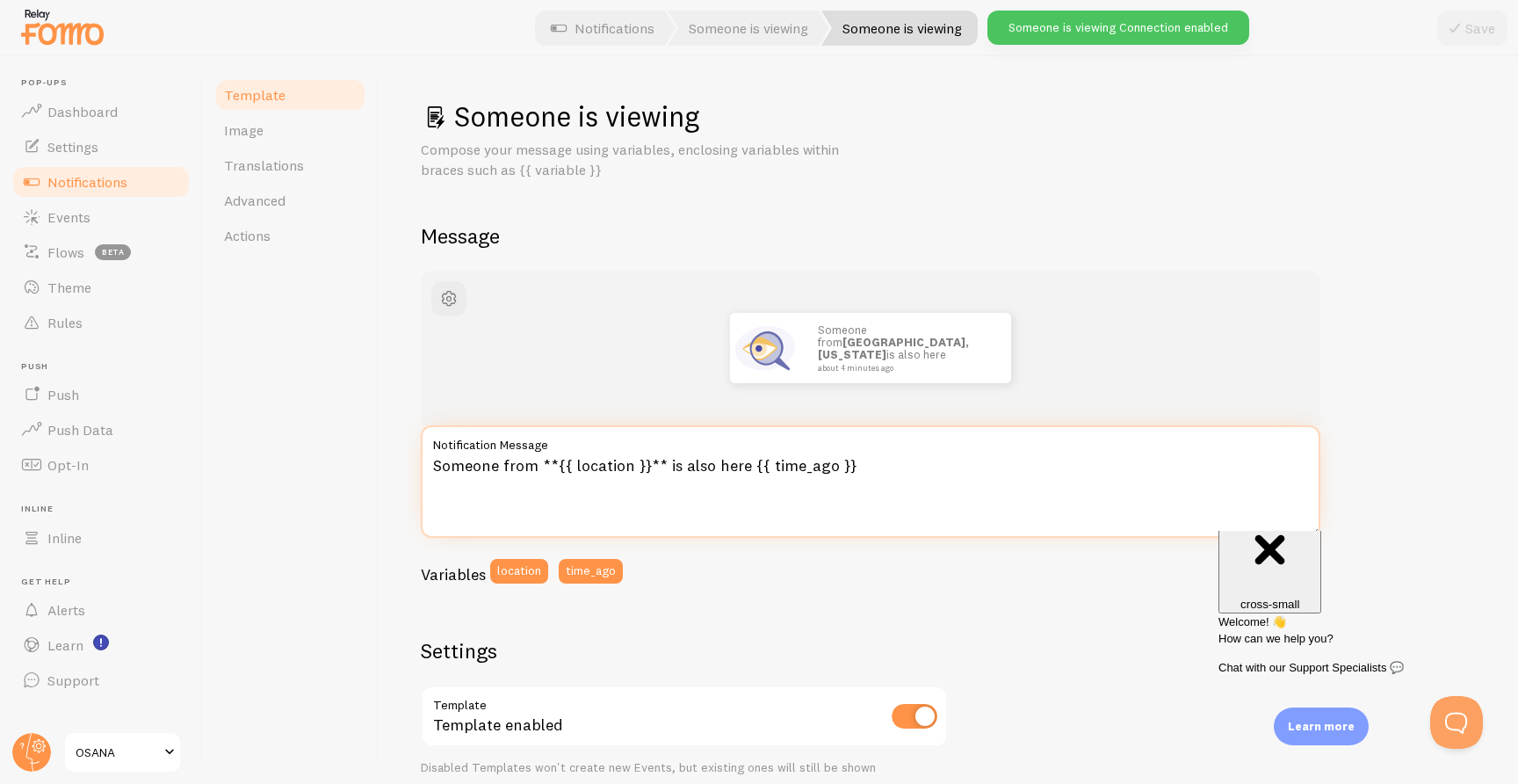
drag, startPoint x: 531, startPoint y: 470, endPoint x: 306, endPoint y: 435, distance: 227.7
click at [306, 435] on div "Template Image Translations Advanced Actions Someone is viewing Compose your me…" at bounding box center [861, 419] width 1315 height 727
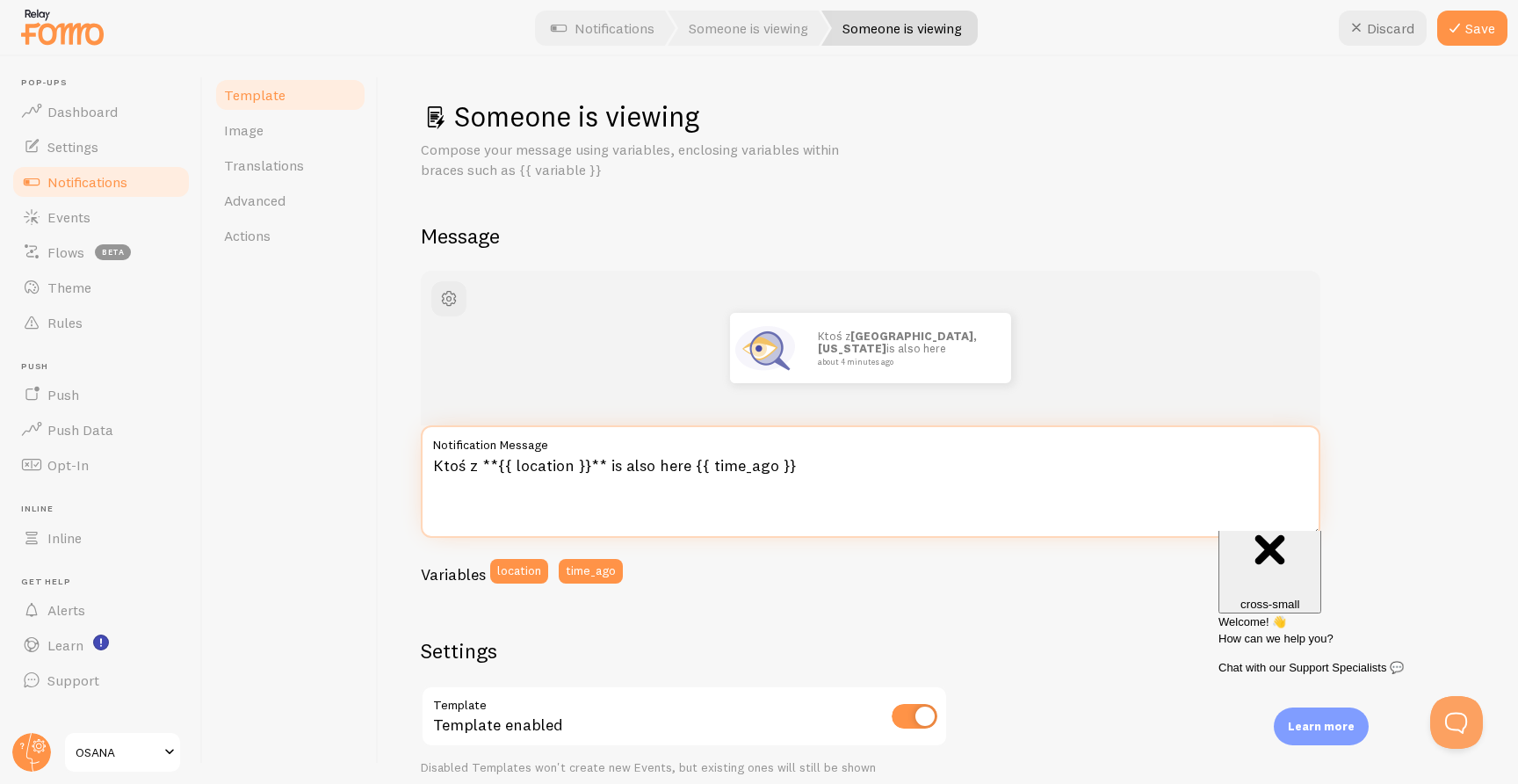
drag, startPoint x: 602, startPoint y: 462, endPoint x: 878, endPoint y: 456, distance: 276.1
click at [878, 456] on textarea "Ktoś z **{{ location }}** is also here {{ time_ago }}" at bounding box center [870, 481] width 900 height 113
type textarea "Ktoś z **{{ location }}** właśnie przegląda tę stronę"
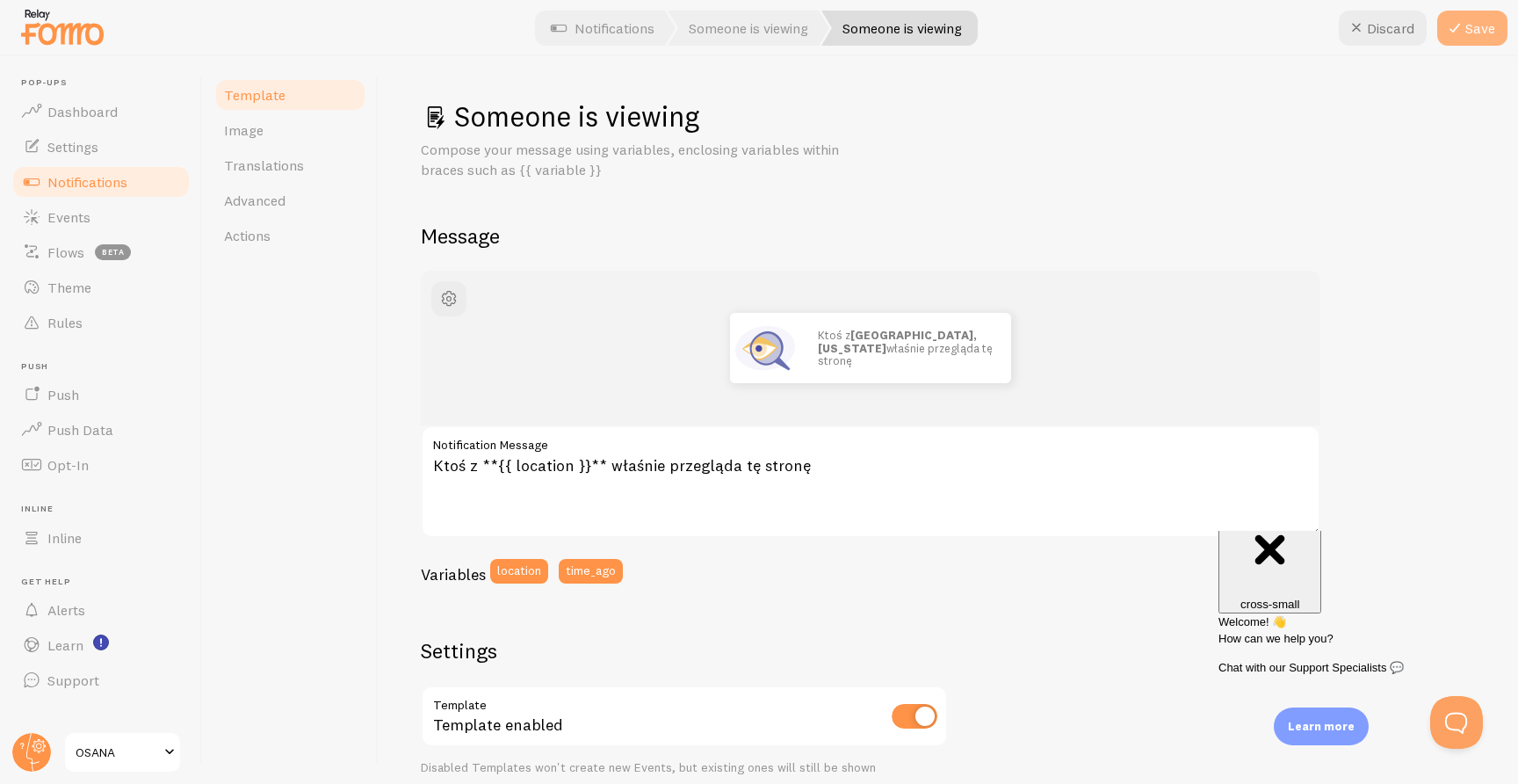
click at [1475, 32] on button "Save" at bounding box center [1473, 28] width 71 height 35
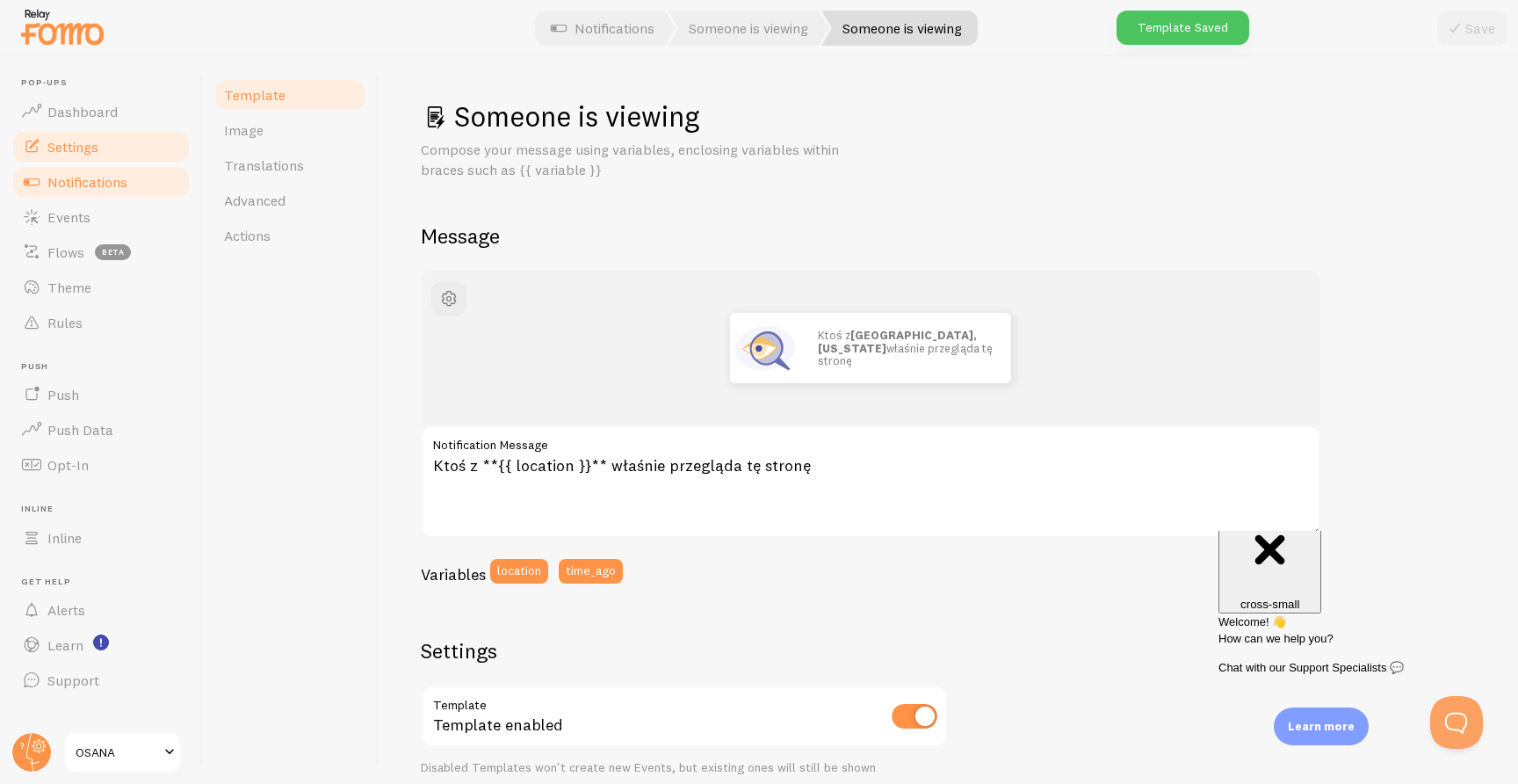
click at [76, 133] on link "Settings" at bounding box center [101, 147] width 181 height 35
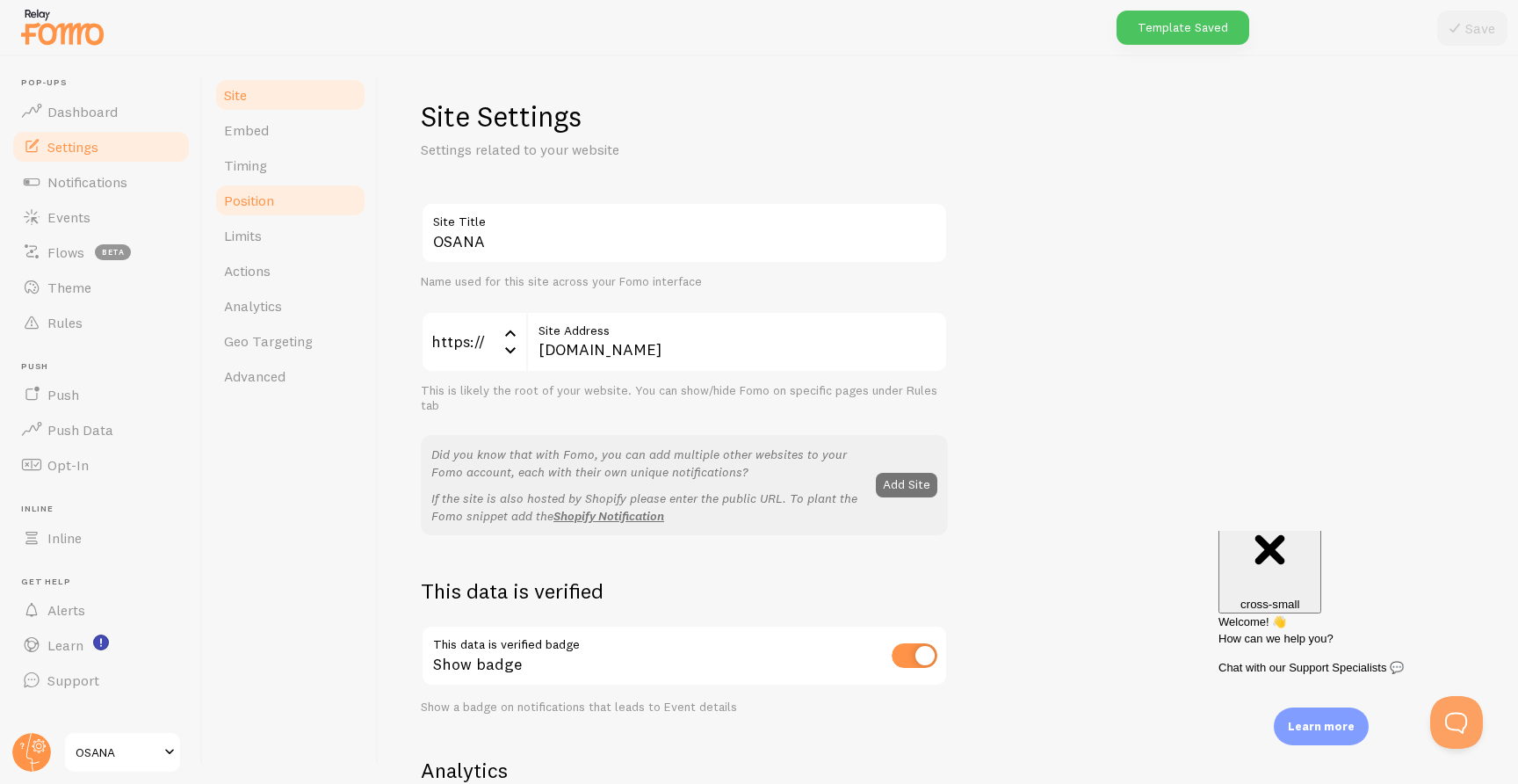
click at [252, 186] on link "Position" at bounding box center [290, 200] width 154 height 35
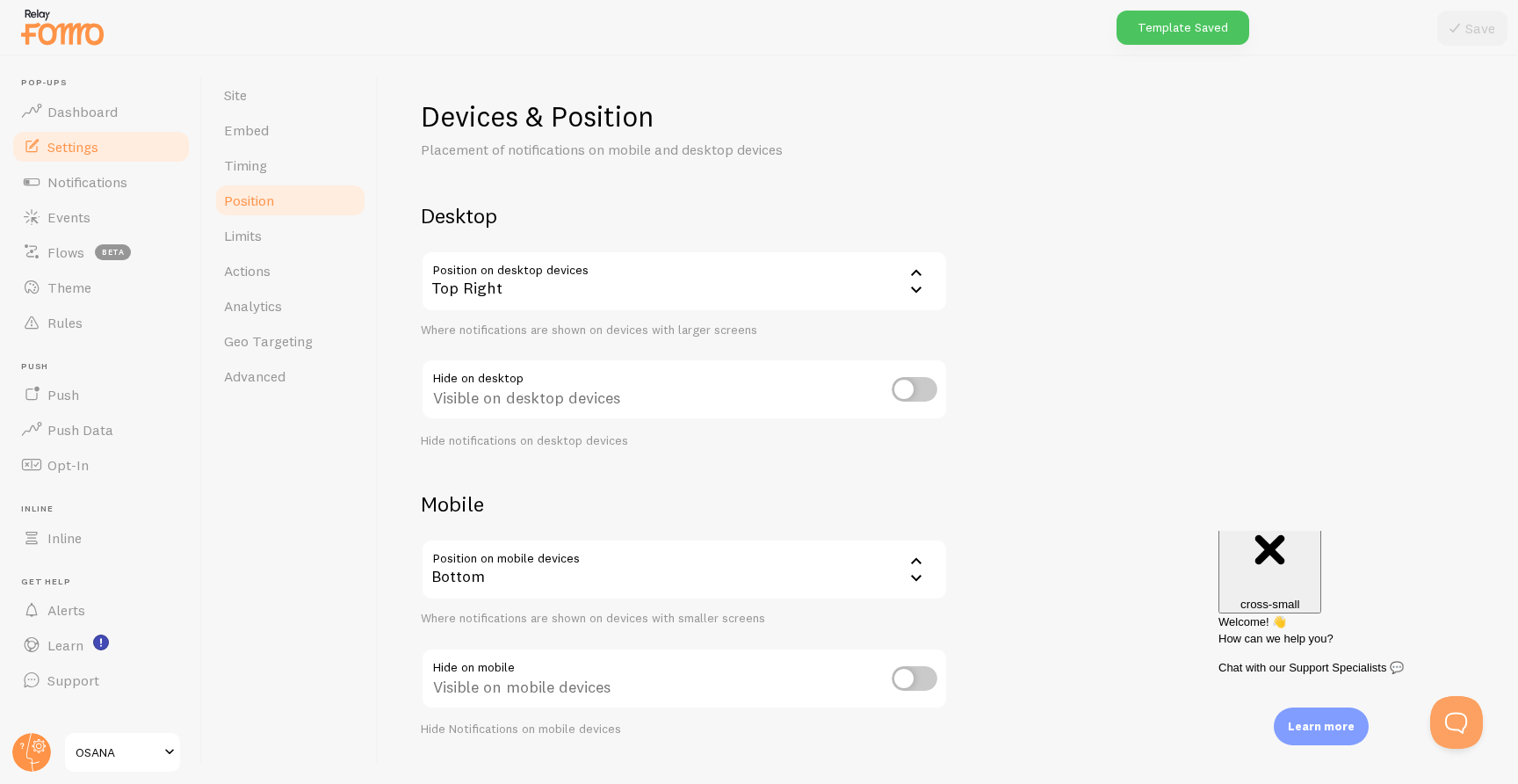
click at [546, 282] on div "Top Right" at bounding box center [684, 281] width 527 height 62
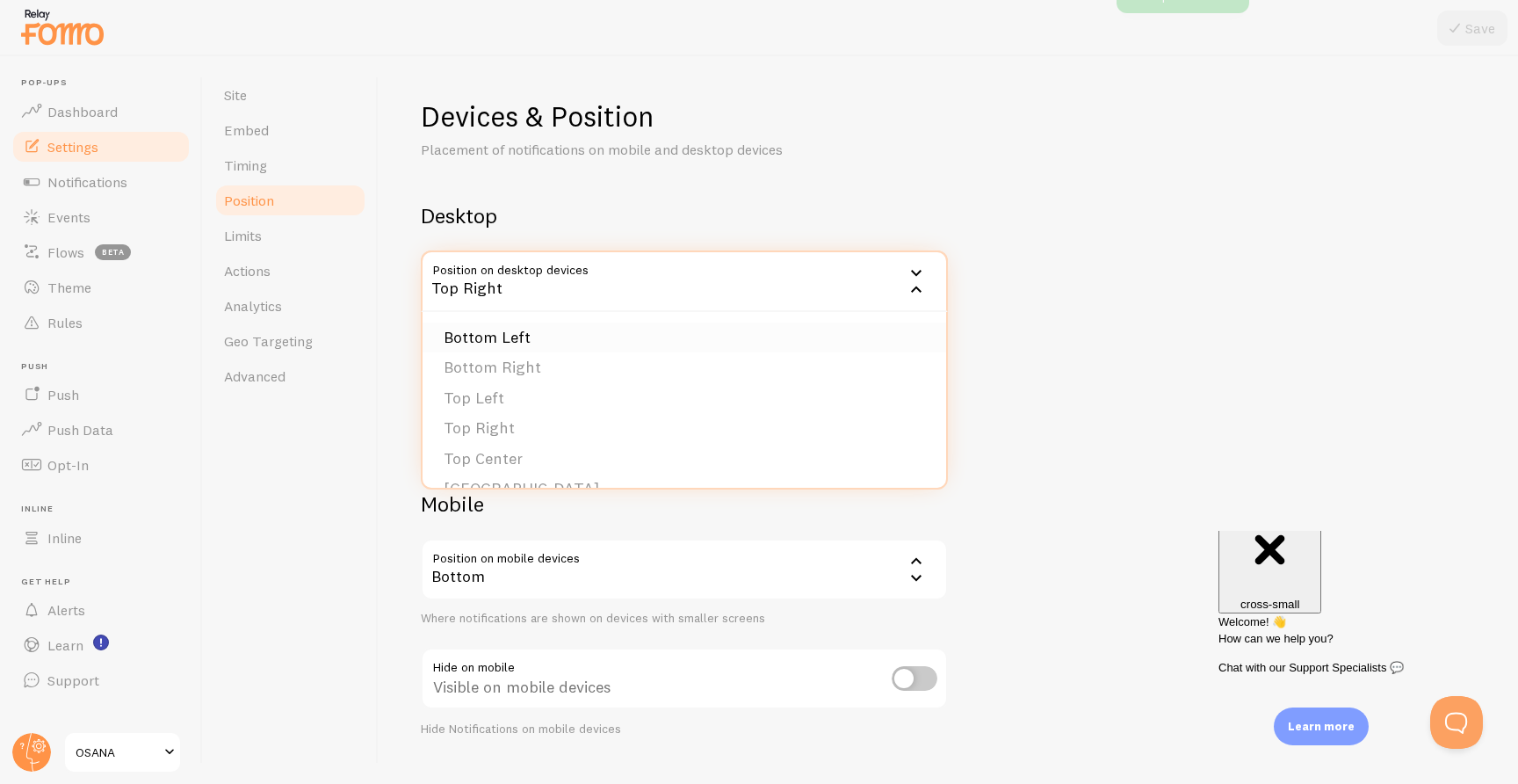
click at [546, 338] on li "Bottom Left" at bounding box center [685, 338] width 524 height 30
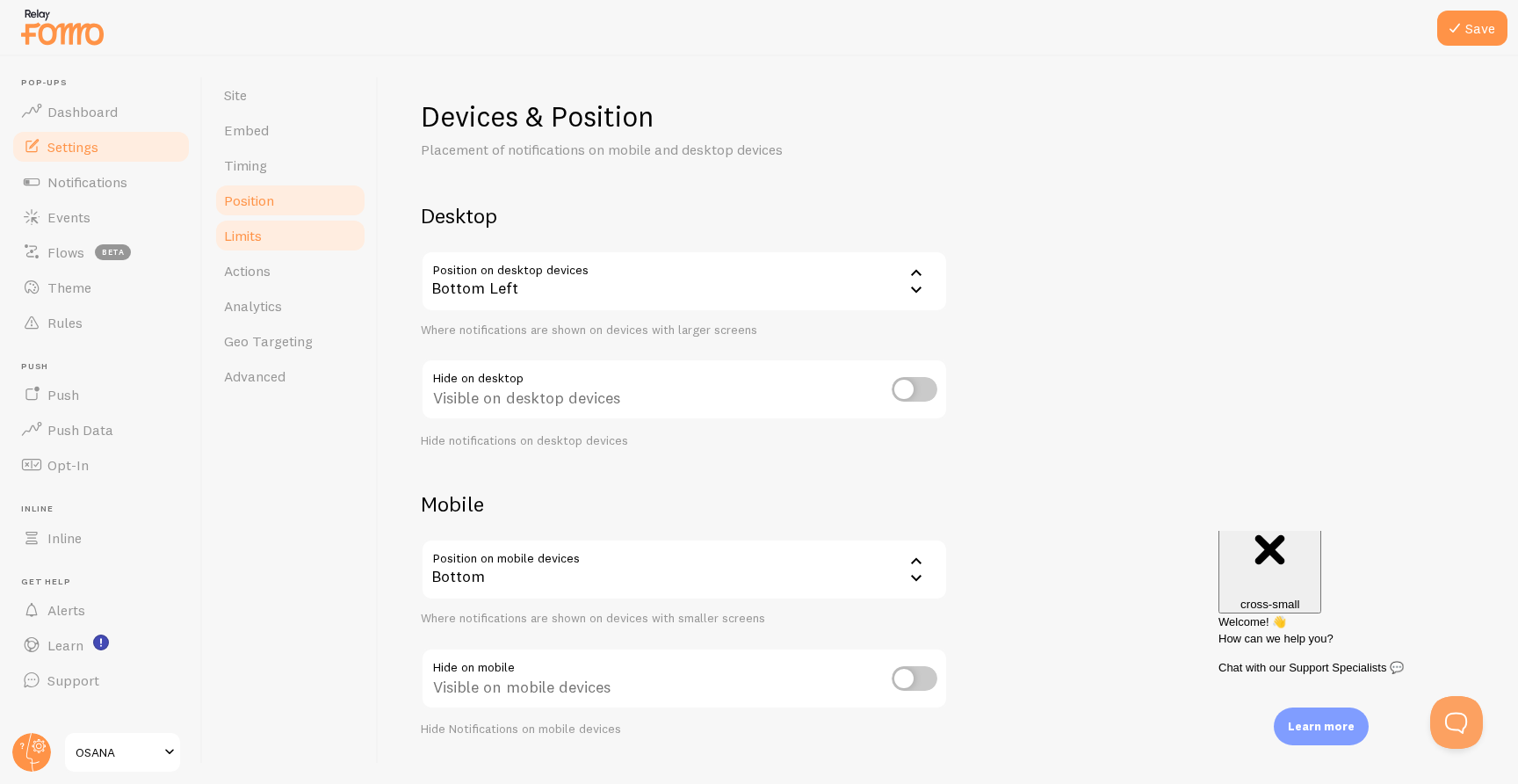
click at [304, 227] on link "Limits" at bounding box center [290, 235] width 154 height 35
click at [1486, 20] on button "Save" at bounding box center [1473, 28] width 71 height 35
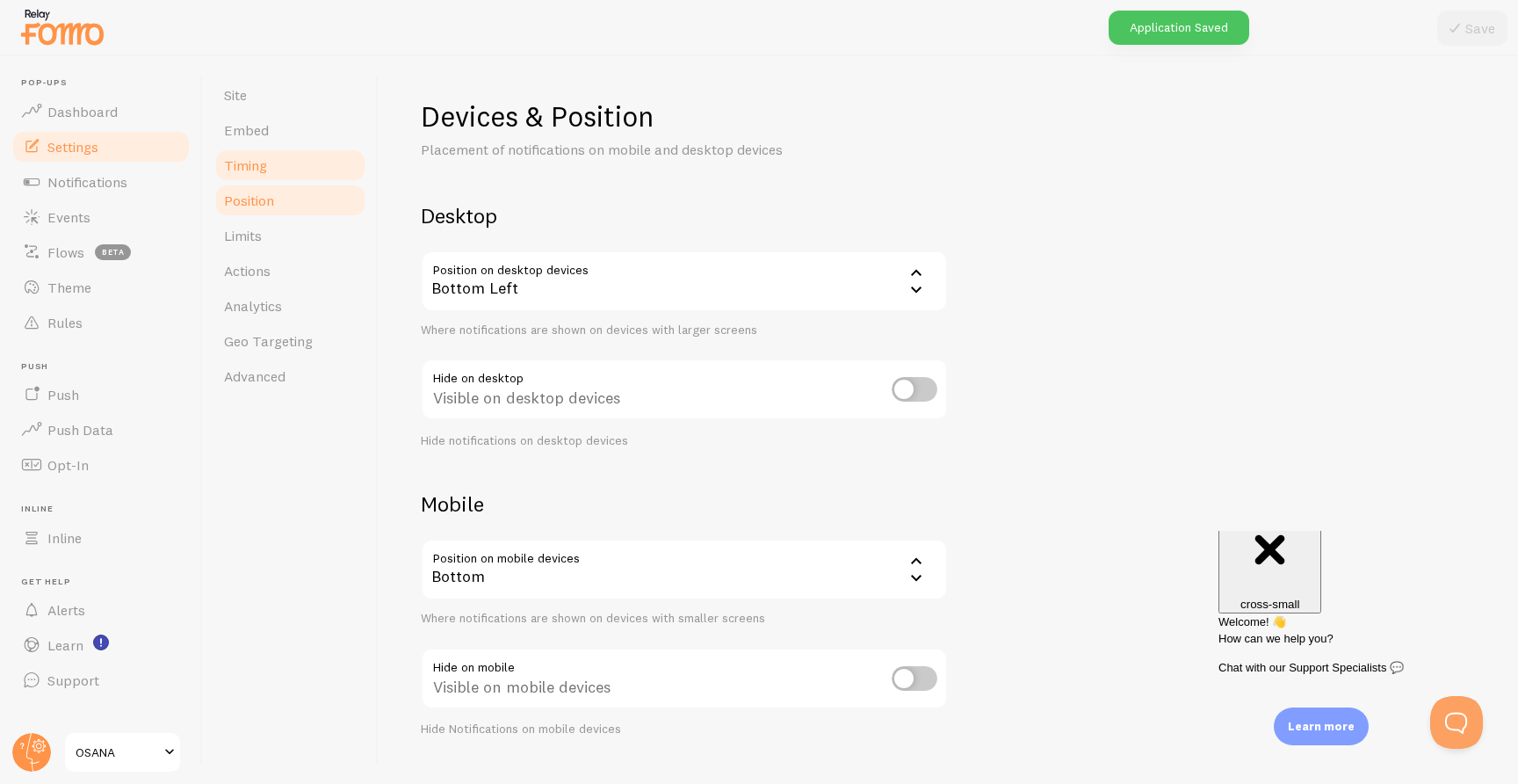
click at [267, 169] on link "Timing" at bounding box center [290, 165] width 154 height 35
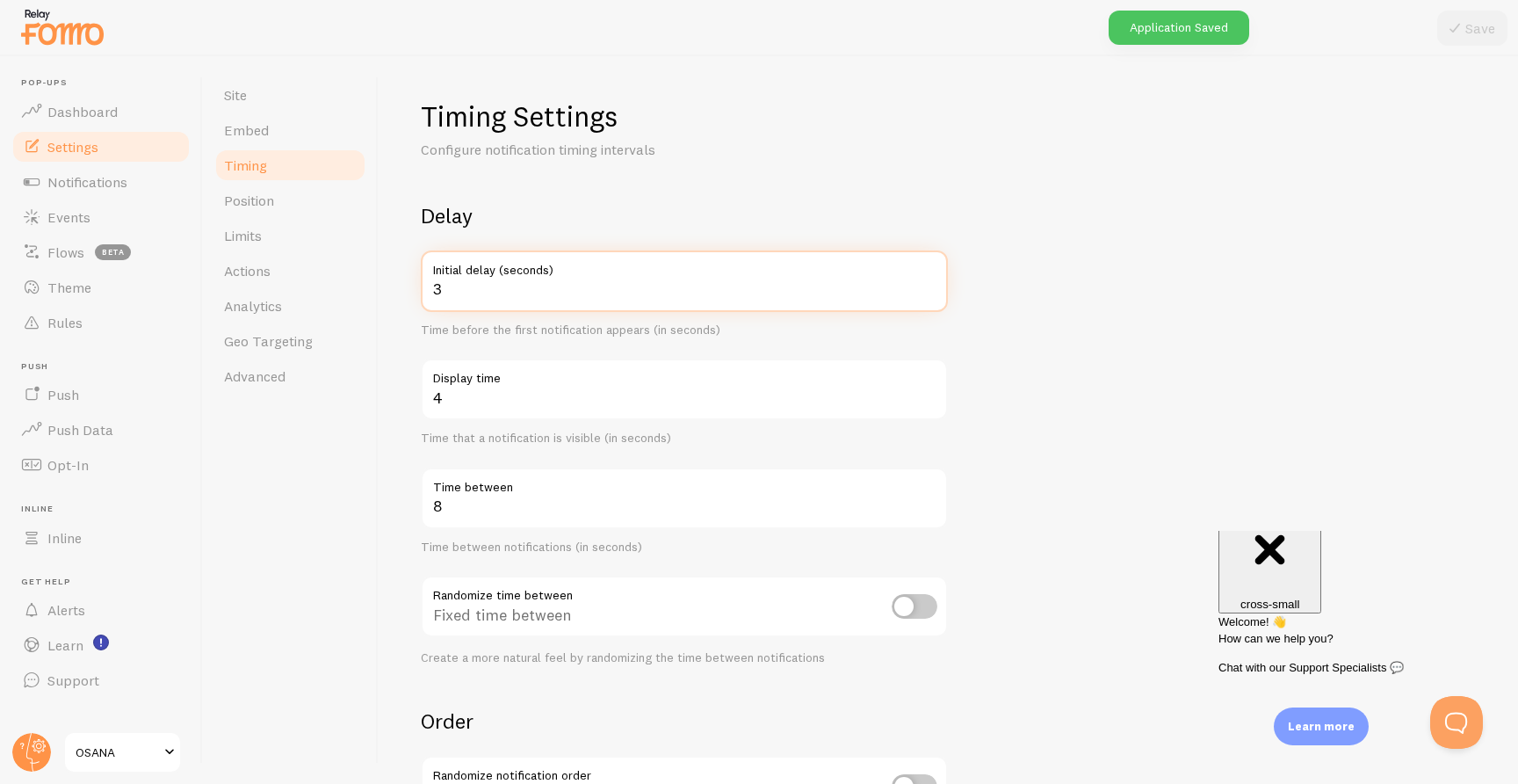
click at [475, 297] on input "3" at bounding box center [684, 281] width 527 height 62
type input "5"
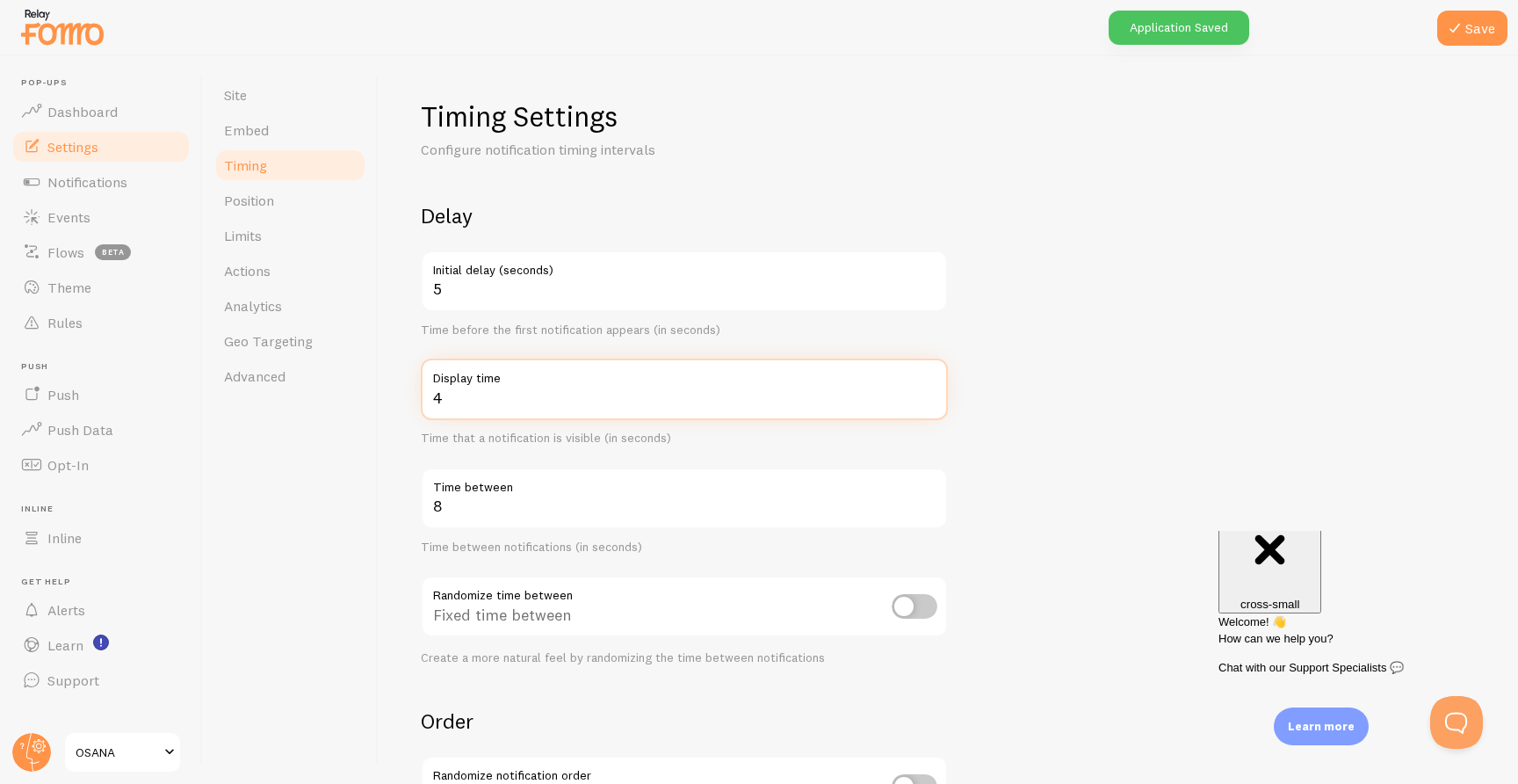
click at [473, 398] on input "4" at bounding box center [684, 389] width 527 height 62
type input "5"
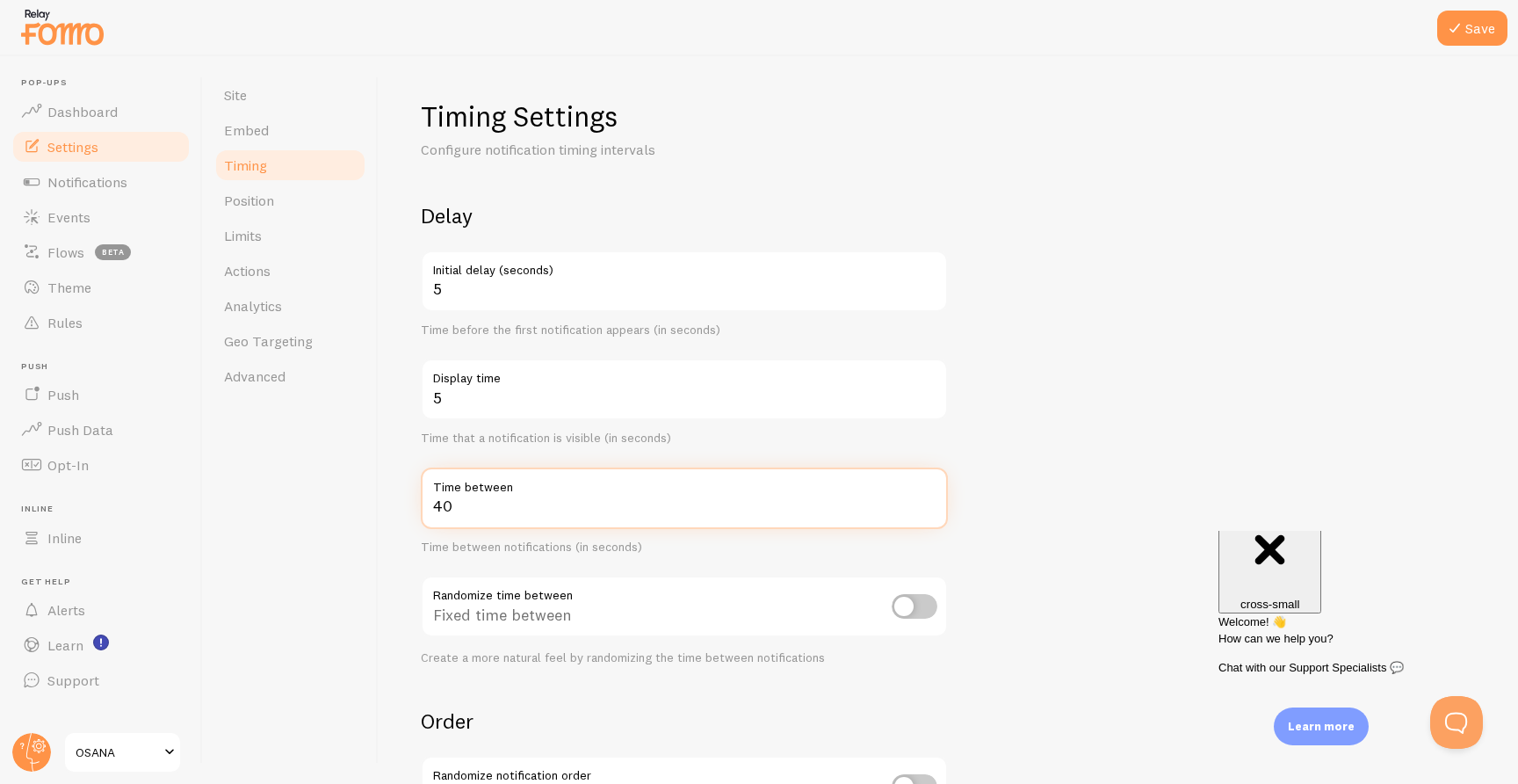
type input "40"
click at [908, 600] on input "checkbox" at bounding box center [915, 605] width 46 height 25
checkbox input "true"
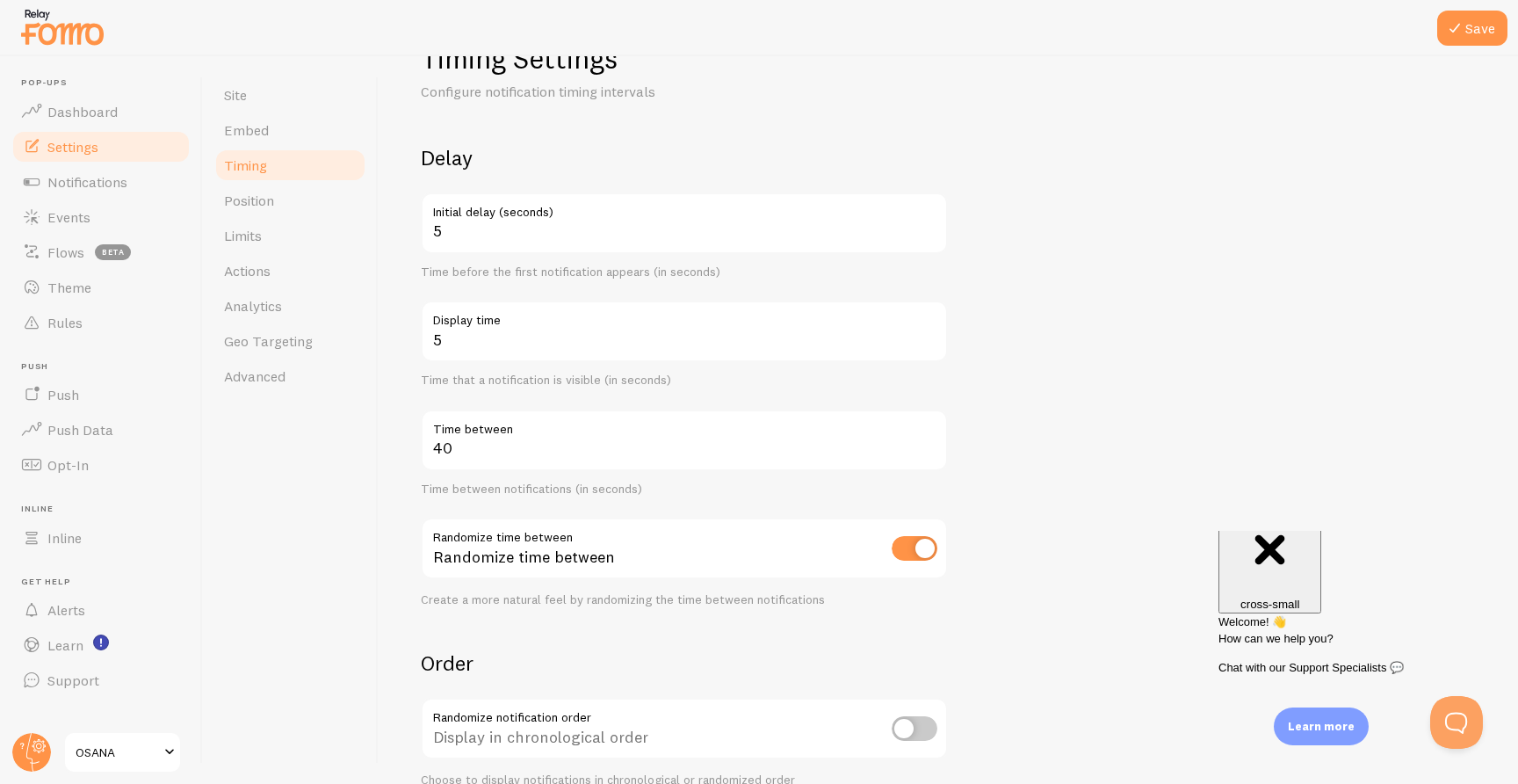
scroll to position [91, 0]
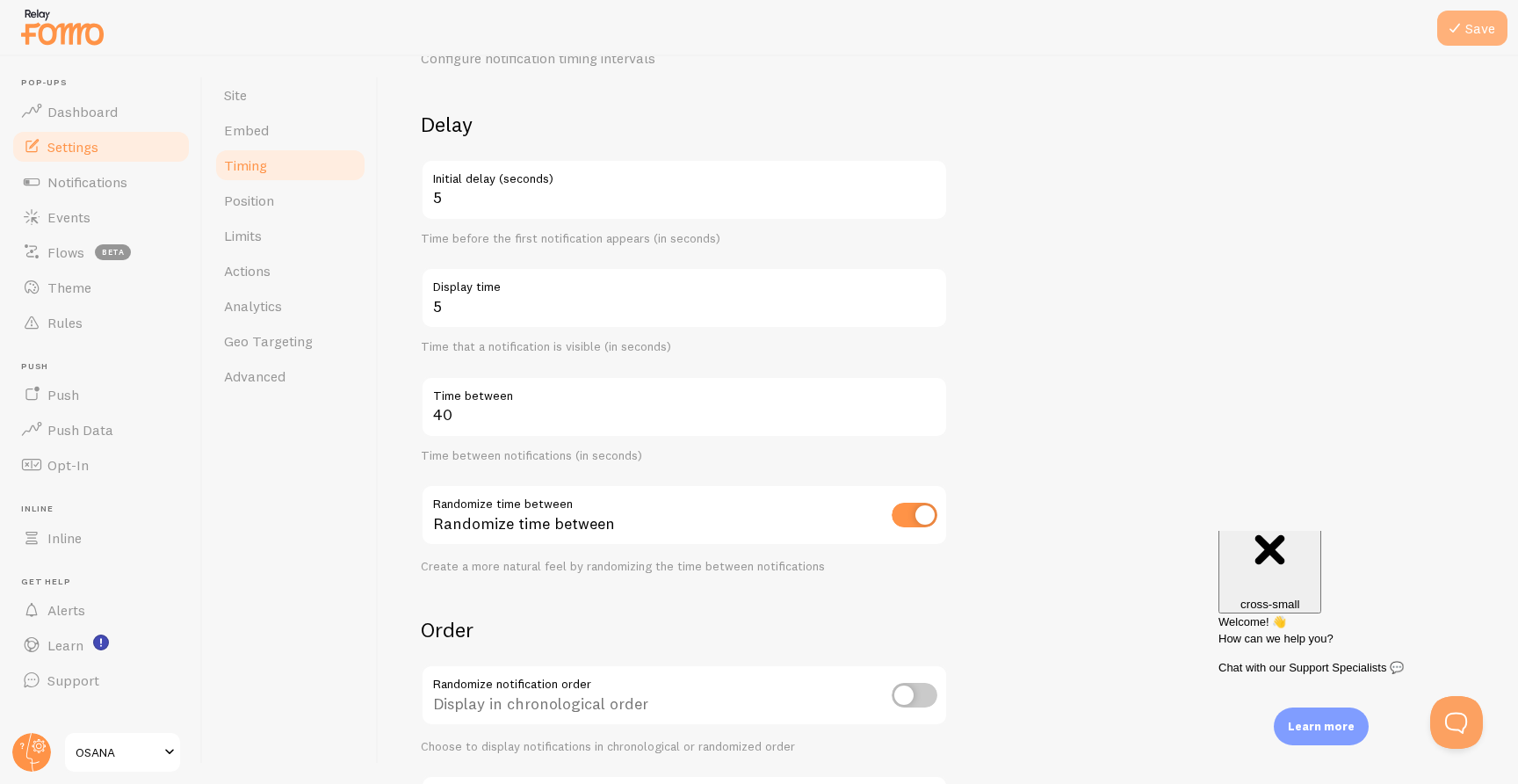
click at [1455, 18] on icon at bounding box center [1454, 27] width 21 height 21
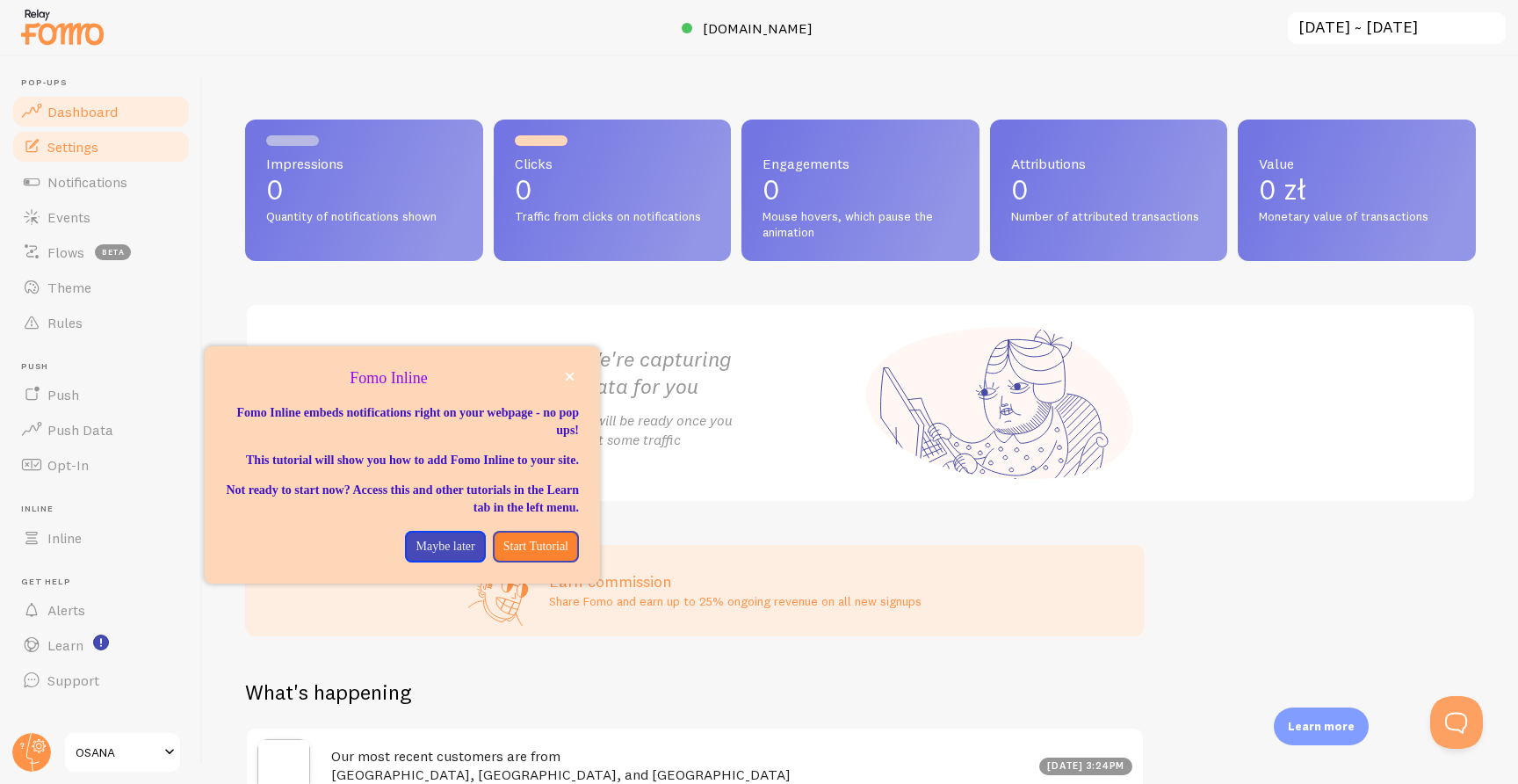
click at [74, 138] on span "Settings" at bounding box center [73, 147] width 51 height 18
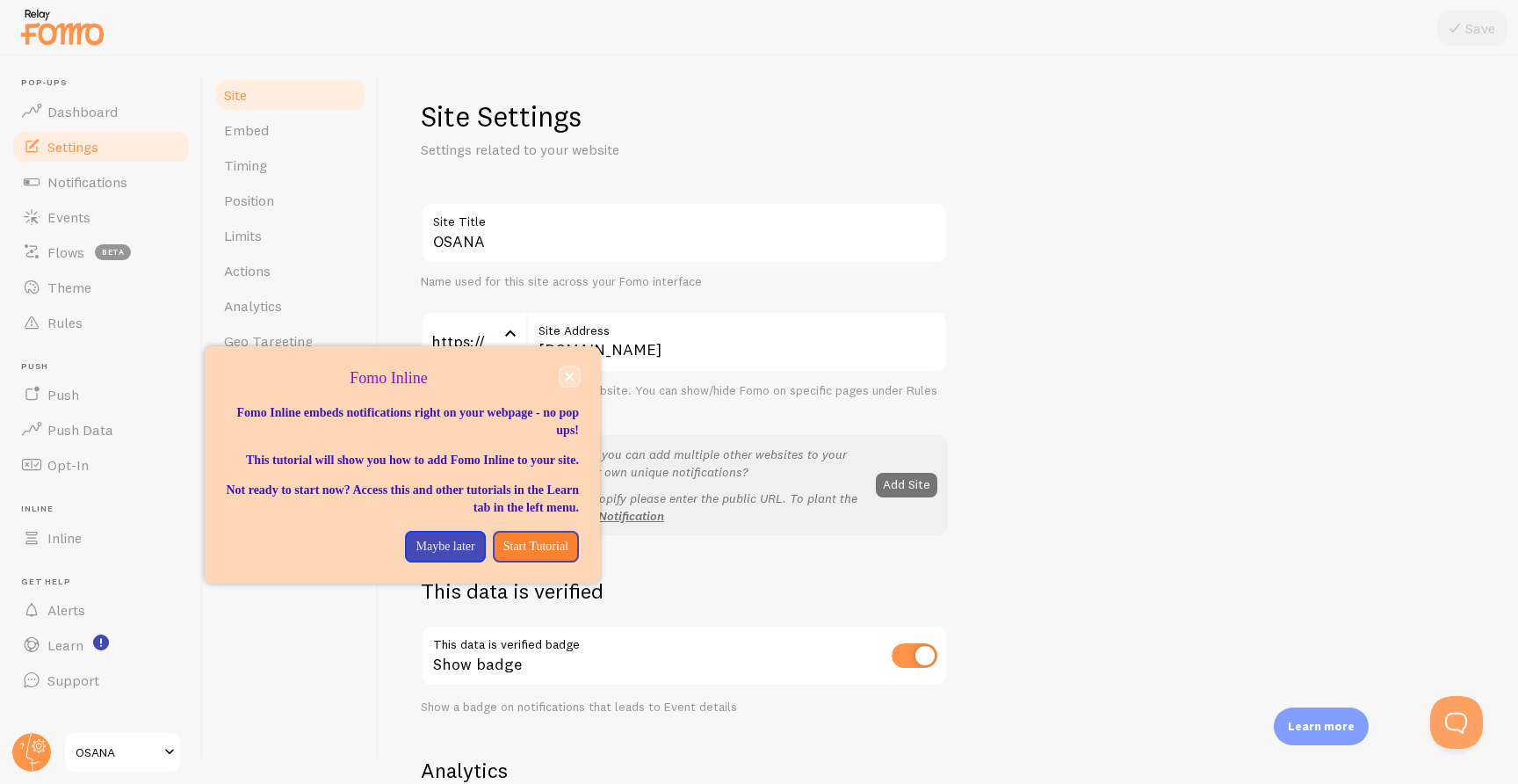
click at [572, 371] on button "close," at bounding box center [569, 376] width 19 height 19
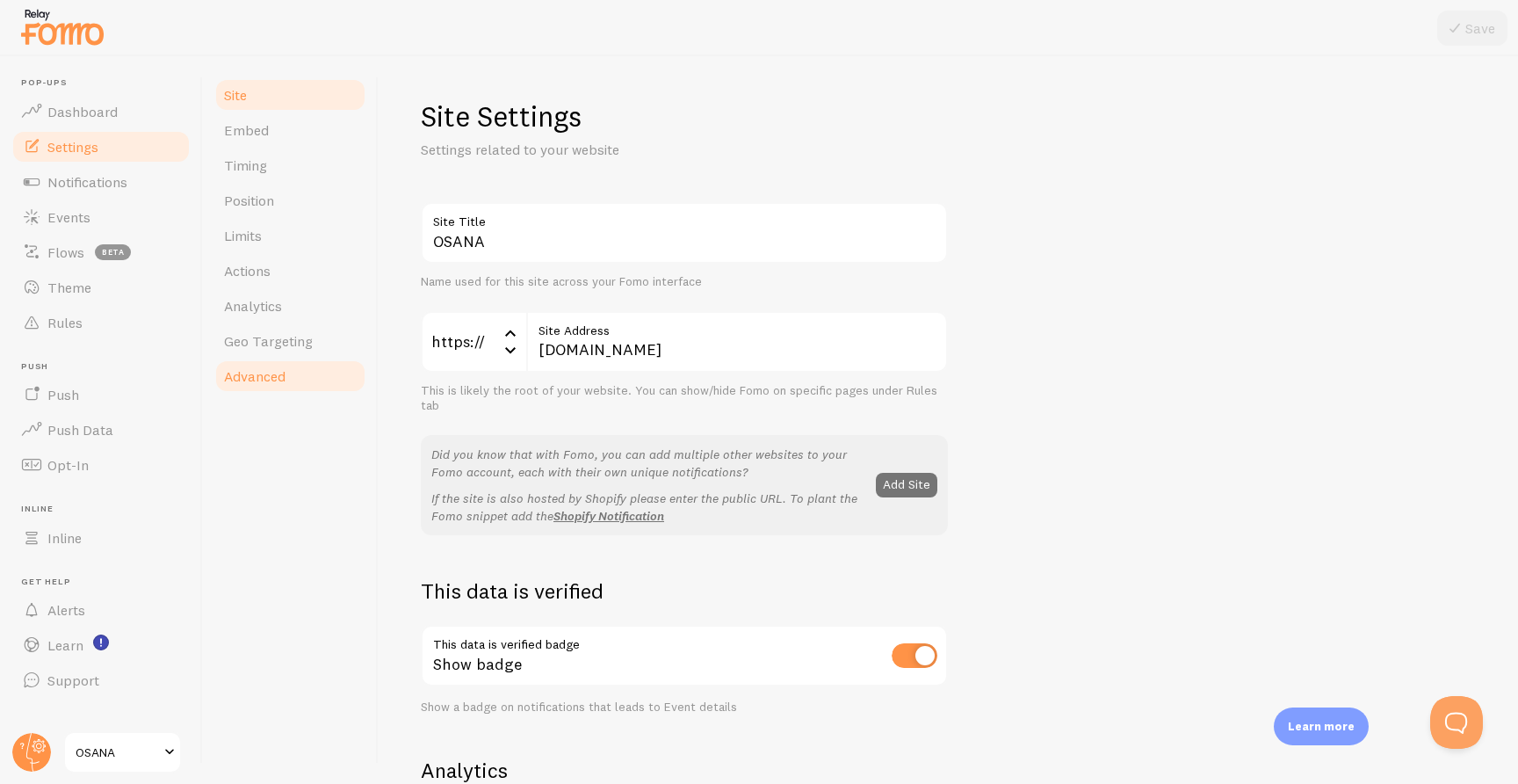
click at [352, 369] on link "Advanced" at bounding box center [290, 376] width 154 height 35
